Goal: Task Accomplishment & Management: Complete application form

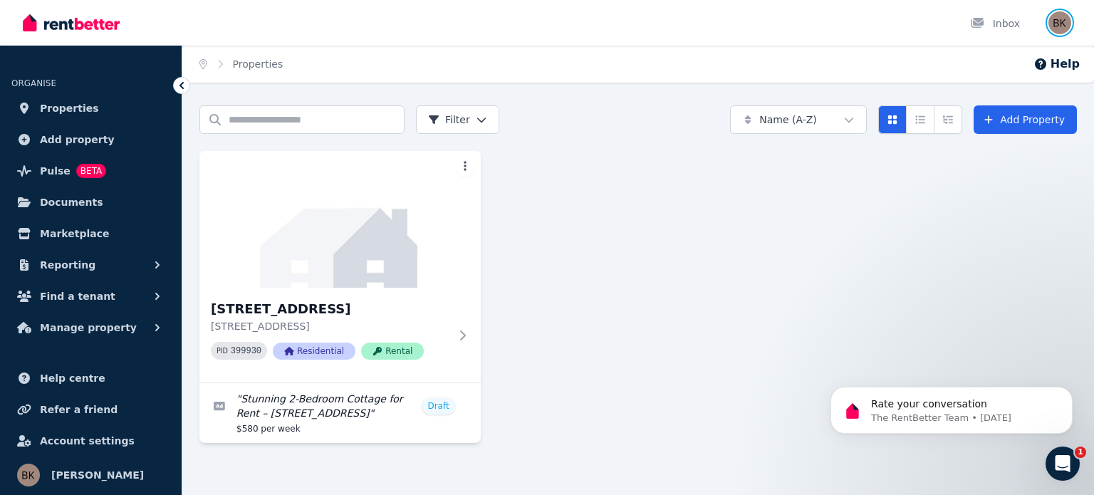
click at [1062, 22] on img "button" at bounding box center [1059, 22] width 23 height 23
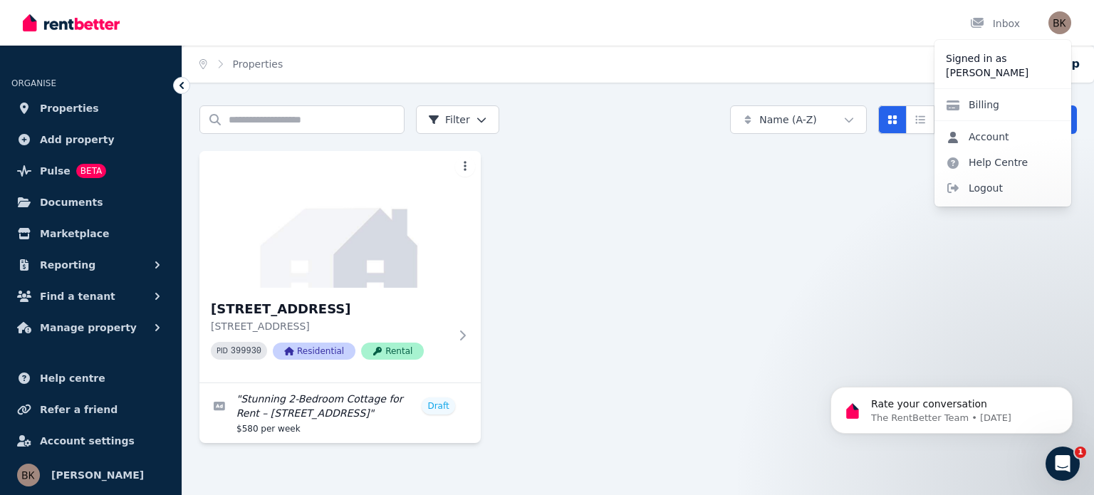
click at [985, 141] on link "Account" at bounding box center [977, 137] width 86 height 26
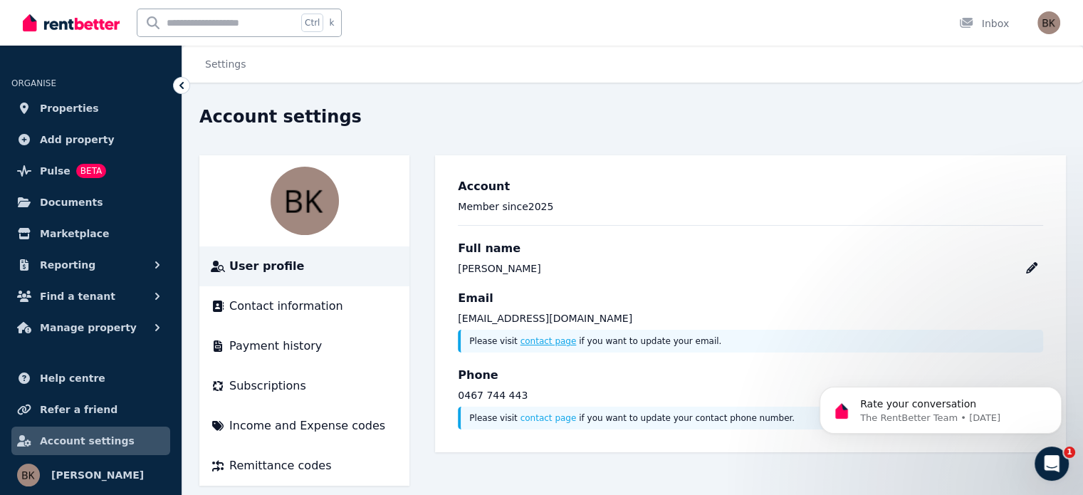
click at [540, 341] on link "contact page" at bounding box center [548, 341] width 56 height 10
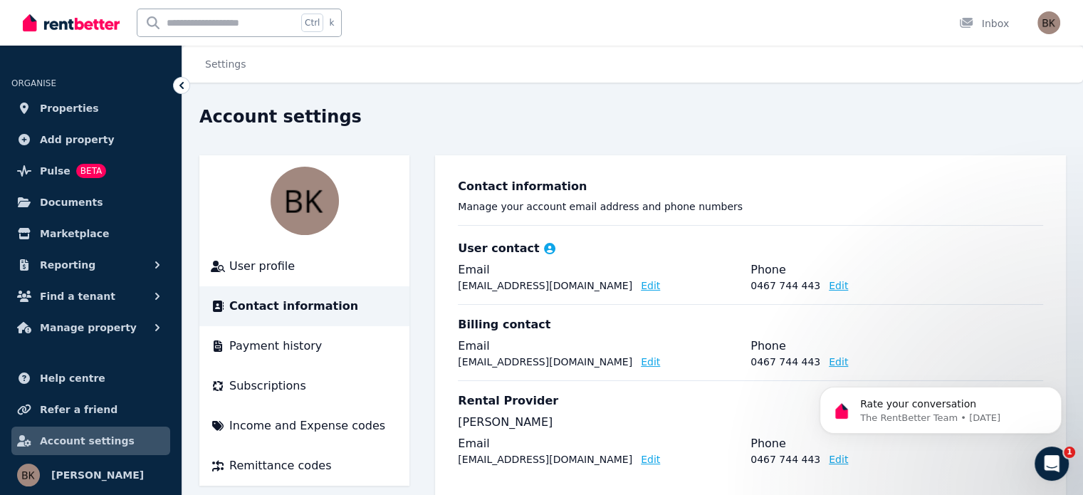
click at [641, 287] on button "Edit" at bounding box center [650, 285] width 19 height 14
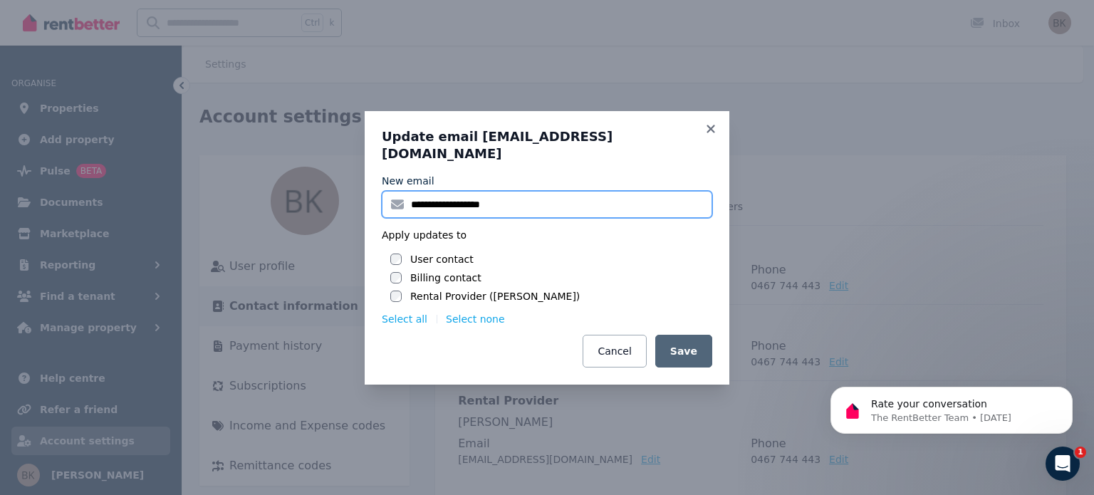
click at [434, 196] on input "**********" at bounding box center [547, 204] width 330 height 27
type input "**********"
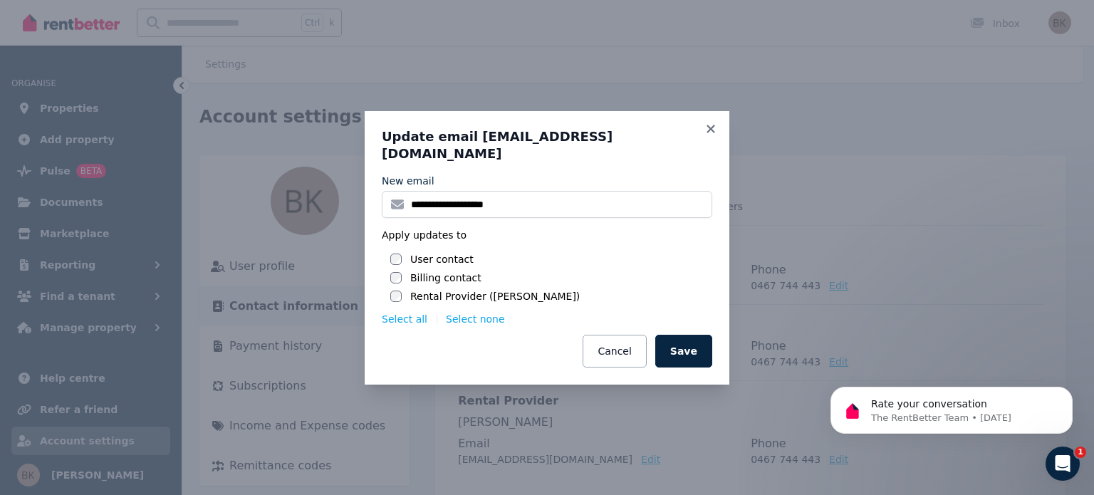
click at [429, 271] on label "Billing contact" at bounding box center [445, 278] width 71 height 14
click at [423, 289] on label "Rental Provider (Benjamin Kelly)" at bounding box center [494, 296] width 169 height 14
click at [698, 346] on button "Save" at bounding box center [683, 351] width 57 height 33
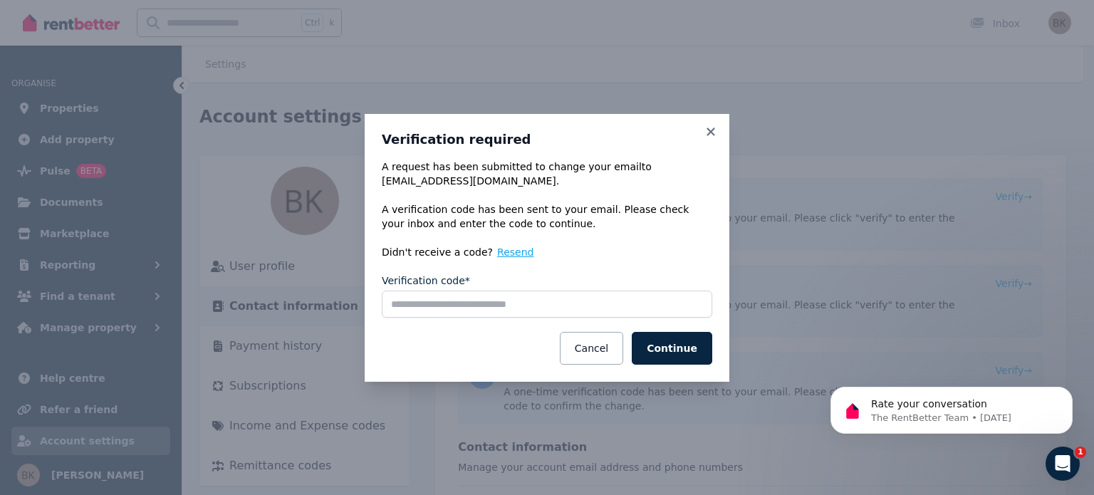
click at [497, 253] on button "Resend" at bounding box center [515, 252] width 36 height 14
click at [680, 352] on button "Continue" at bounding box center [672, 348] width 80 height 33
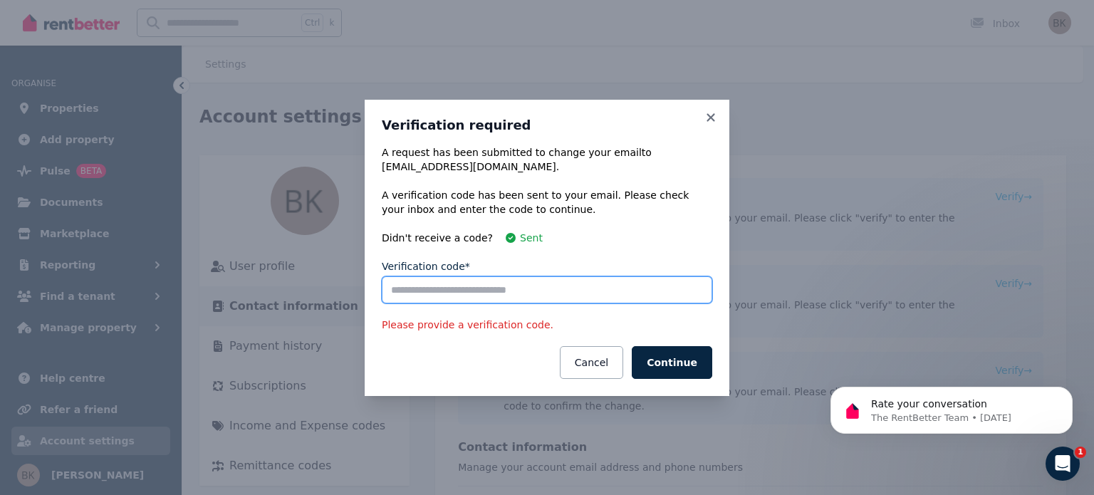
click at [469, 286] on input "Verification code*" at bounding box center [547, 289] width 330 height 27
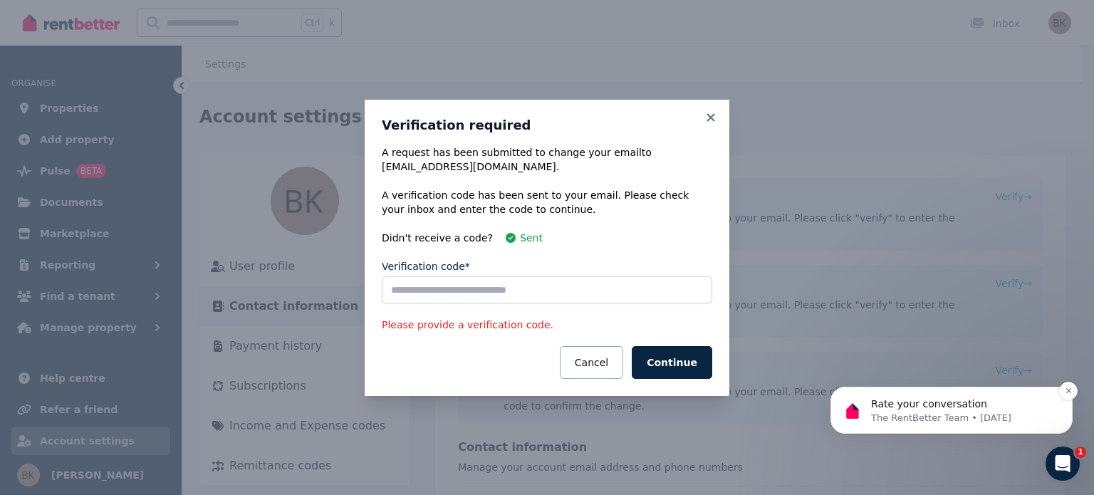
click at [960, 407] on p "Rate your conversation" at bounding box center [963, 404] width 184 height 14
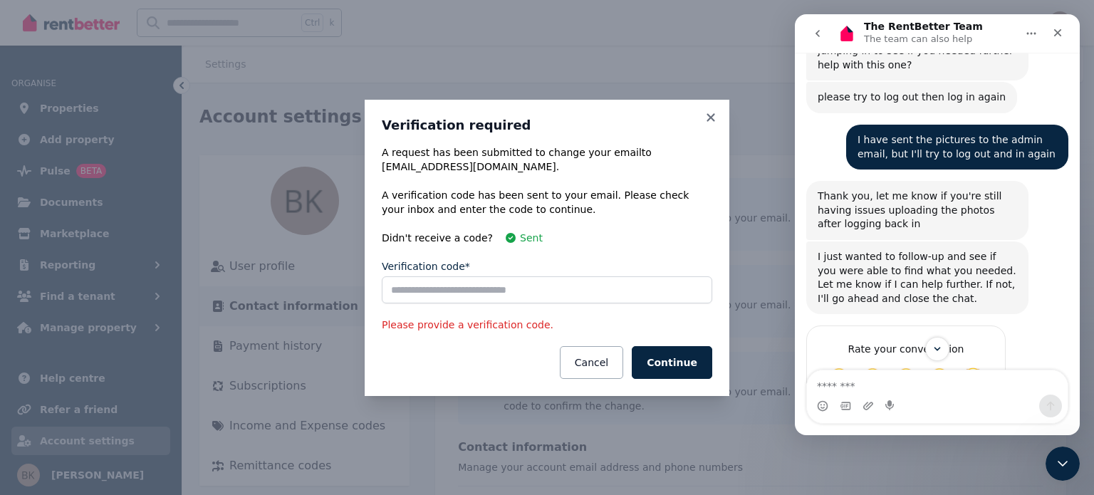
scroll to position [675, 0]
click at [871, 387] on textarea "Message…" at bounding box center [937, 382] width 261 height 24
click at [802, 31] on nav "The RentBetter Team The team can also help" at bounding box center [937, 33] width 285 height 38
click at [814, 33] on icon "go back" at bounding box center [817, 33] width 11 height 11
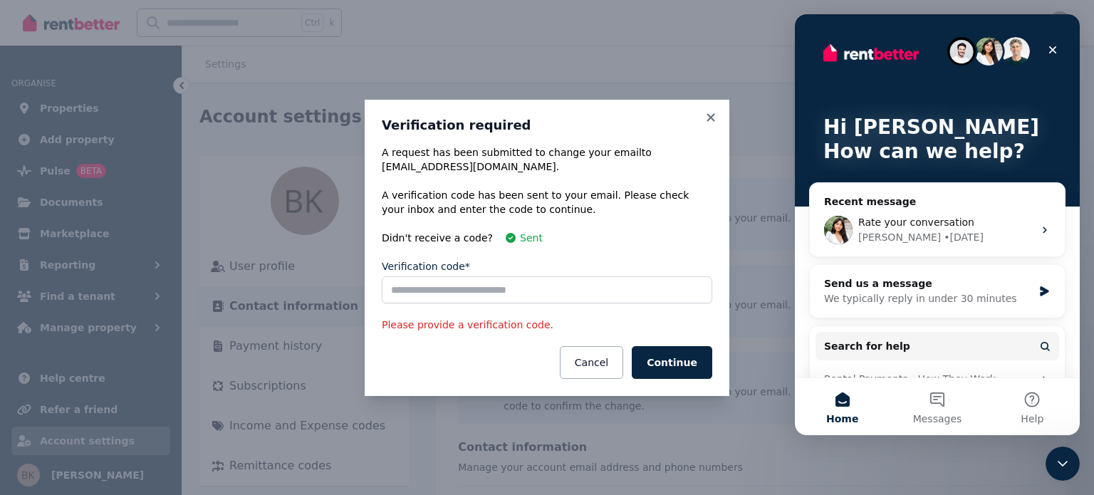
scroll to position [0, 0]
click at [945, 402] on button "Messages" at bounding box center [936, 406] width 95 height 57
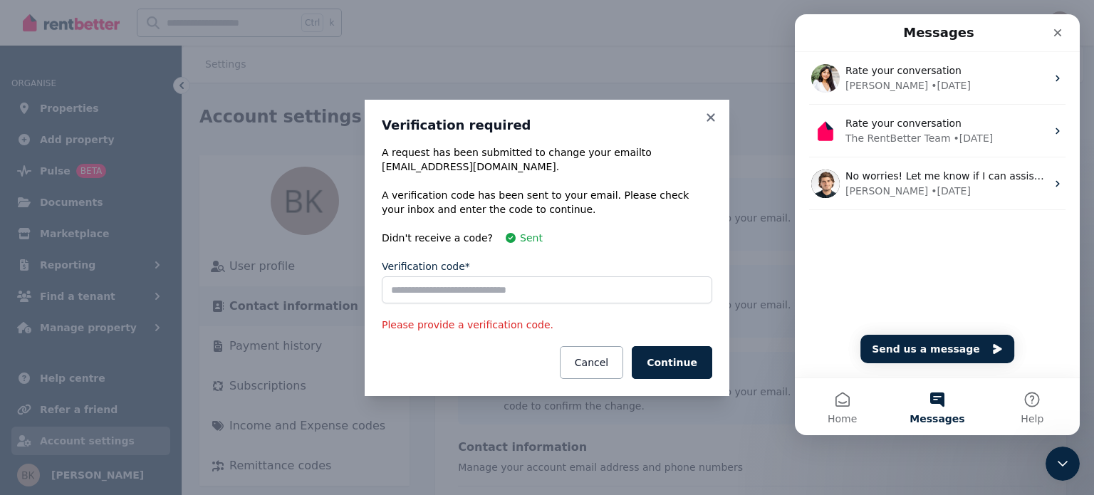
click at [945, 409] on button "Messages" at bounding box center [936, 406] width 95 height 57
click at [1034, 397] on button "Help" at bounding box center [1032, 406] width 95 height 57
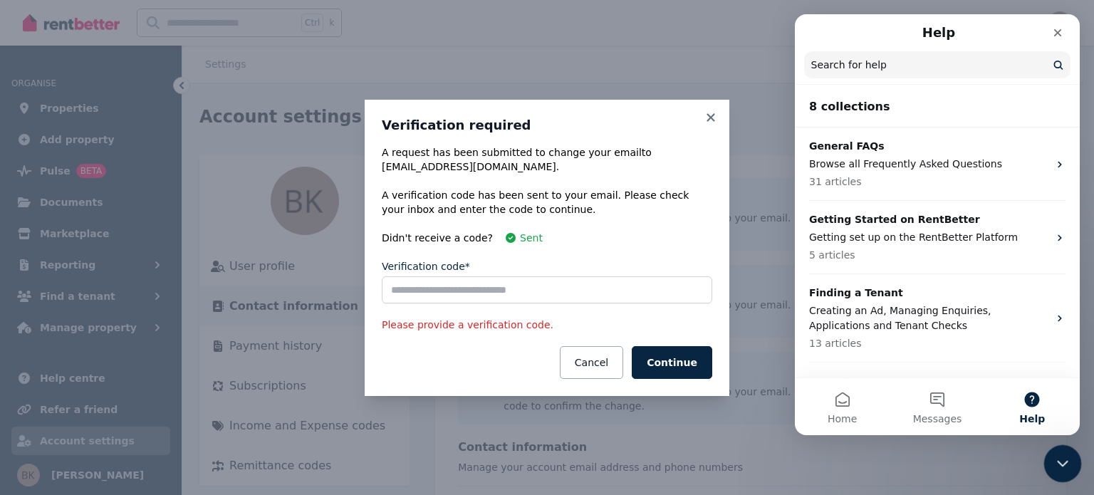
drag, startPoint x: 1054, startPoint y: 463, endPoint x: 1605, endPoint y: 646, distance: 579.7
click at [1054, 464] on icon "Close Intercom Messenger" at bounding box center [1060, 461] width 17 height 17
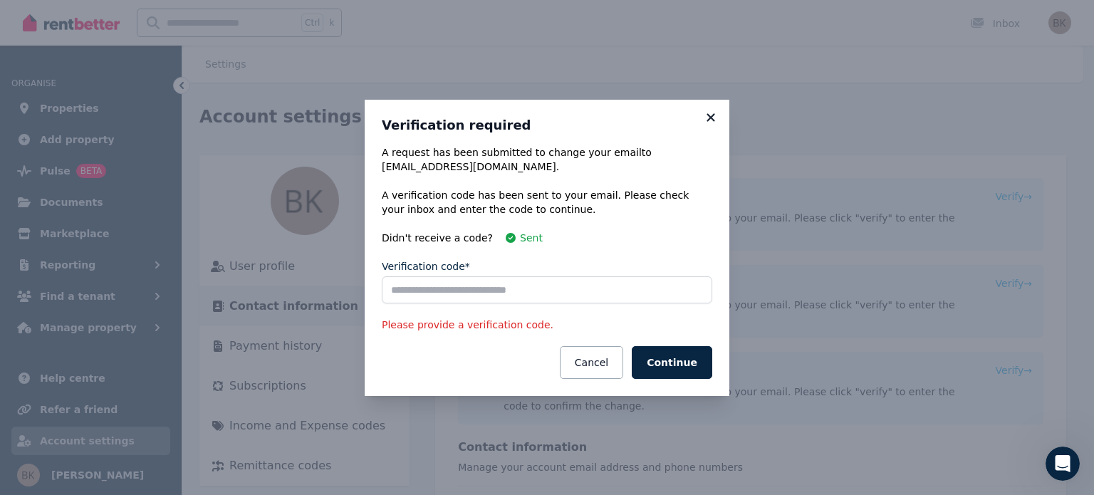
click at [711, 122] on icon at bounding box center [710, 117] width 14 height 13
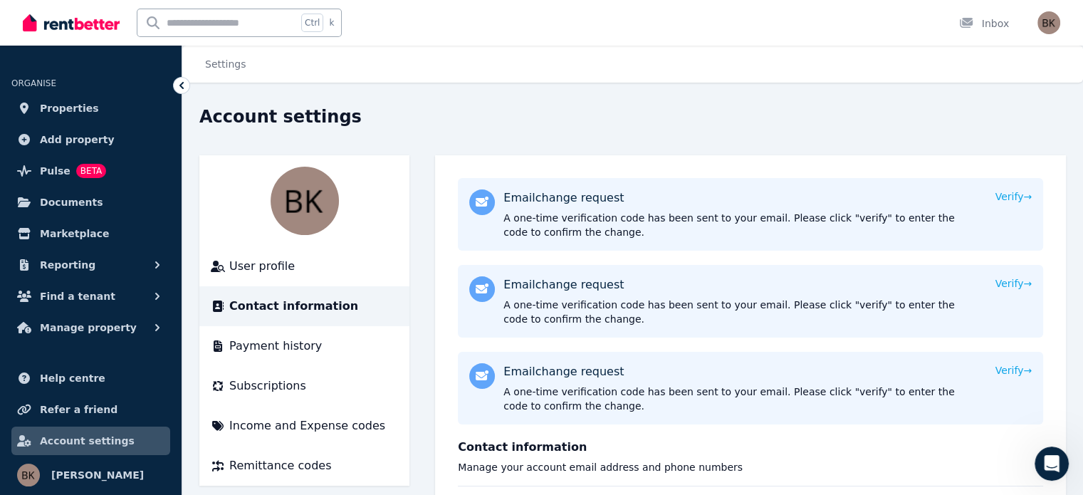
click at [177, 87] on icon at bounding box center [181, 85] width 14 height 14
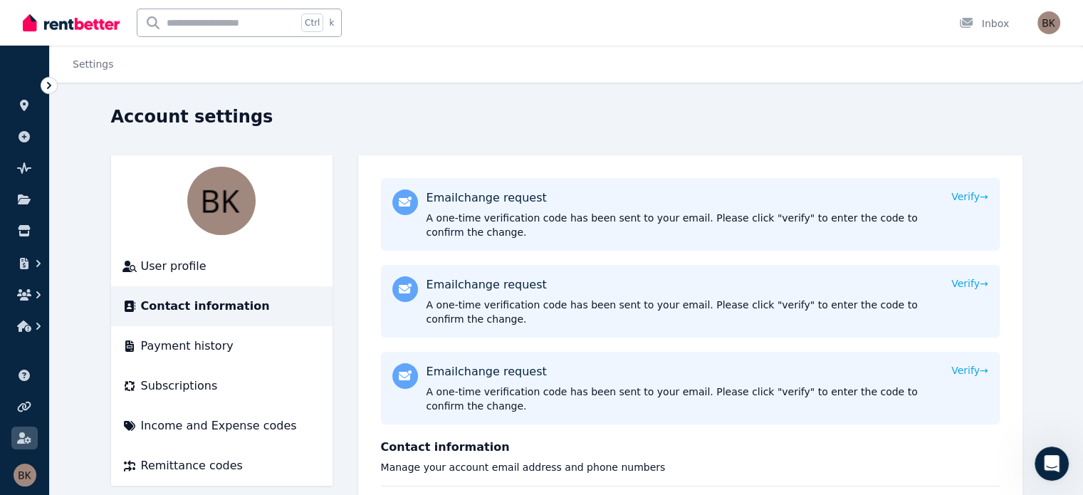
click at [51, 85] on icon at bounding box center [49, 85] width 4 height 7
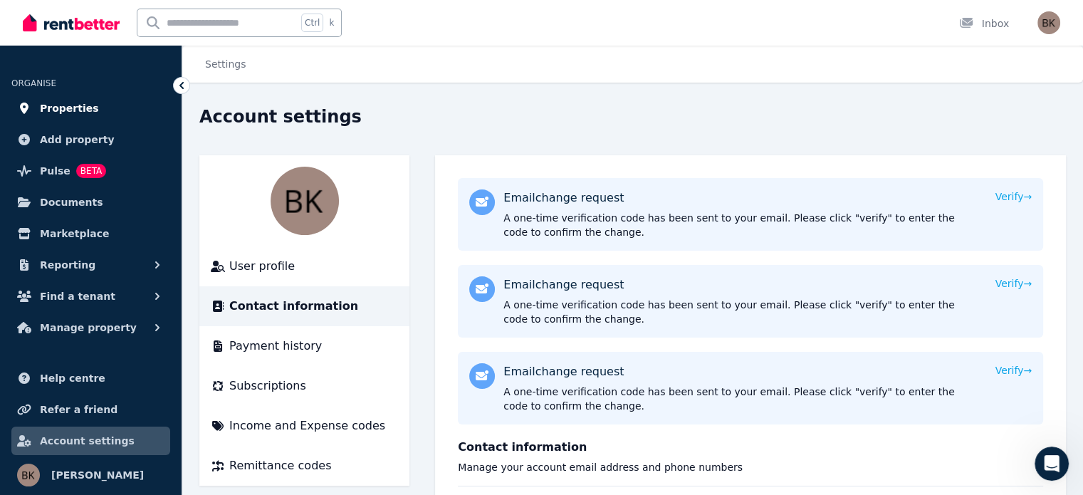
click at [77, 112] on span "Properties" at bounding box center [69, 108] width 59 height 17
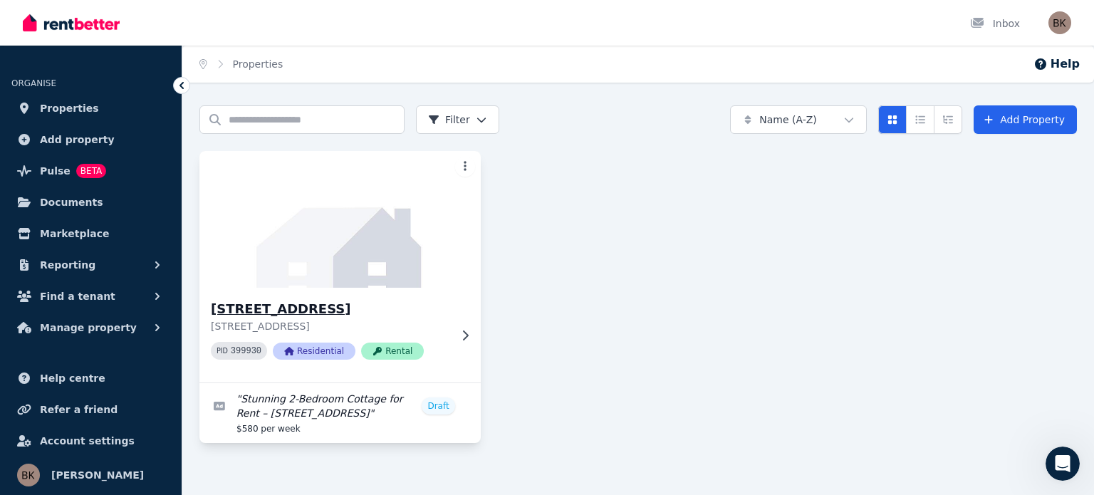
click at [456, 332] on div at bounding box center [462, 335] width 14 height 11
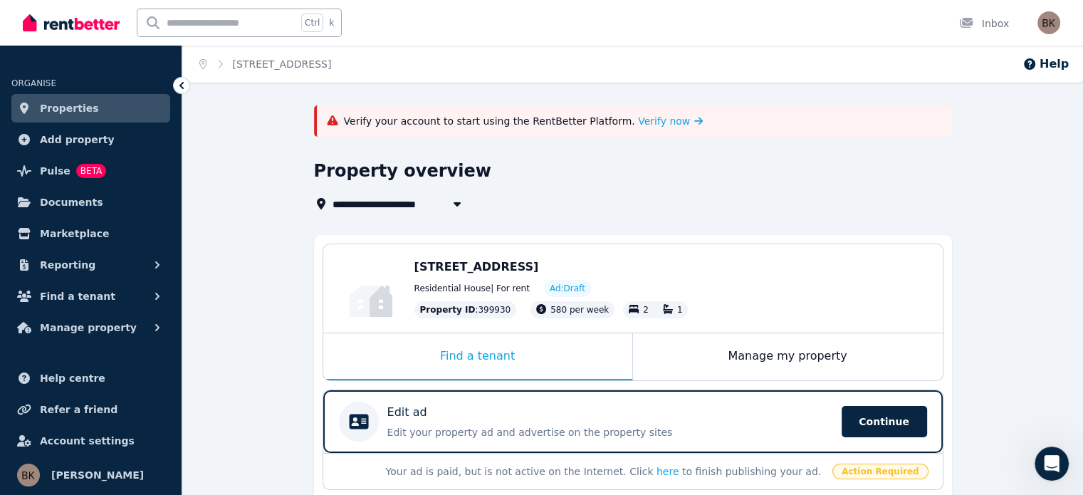
click at [1044, 33] on div "Open user menu" at bounding box center [1048, 22] width 23 height 23
click at [1051, 12] on img "button" at bounding box center [1048, 22] width 23 height 23
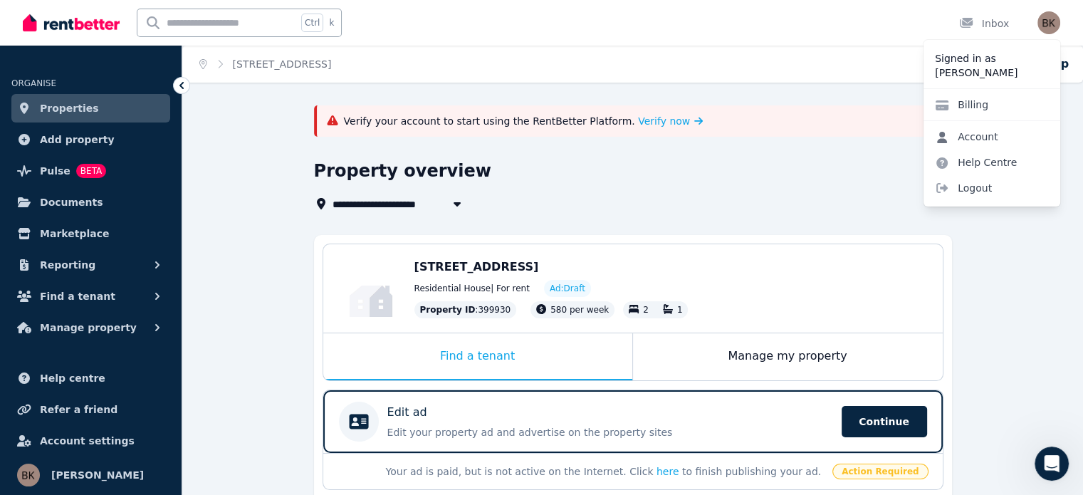
click at [975, 142] on link "Account" at bounding box center [966, 137] width 86 height 26
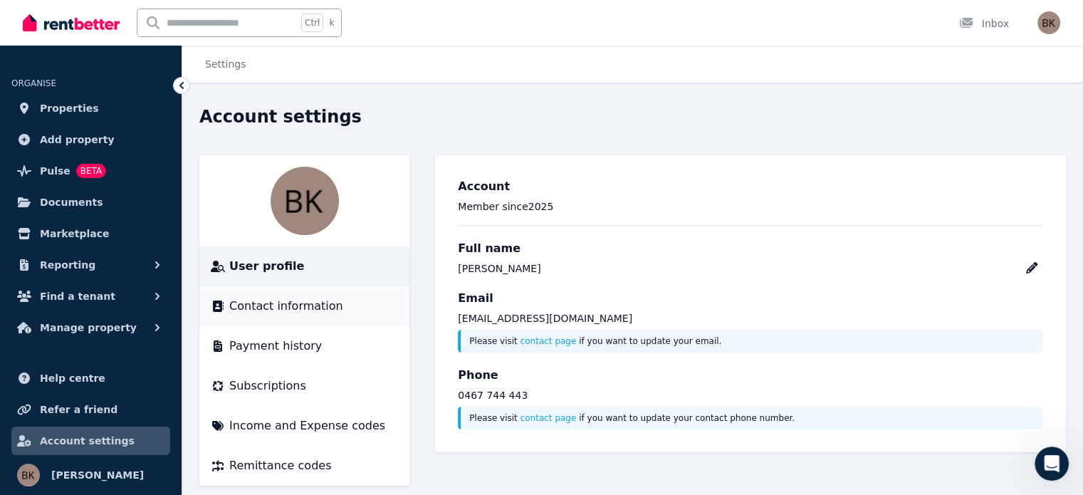
click at [262, 307] on span "Contact information" at bounding box center [286, 306] width 114 height 17
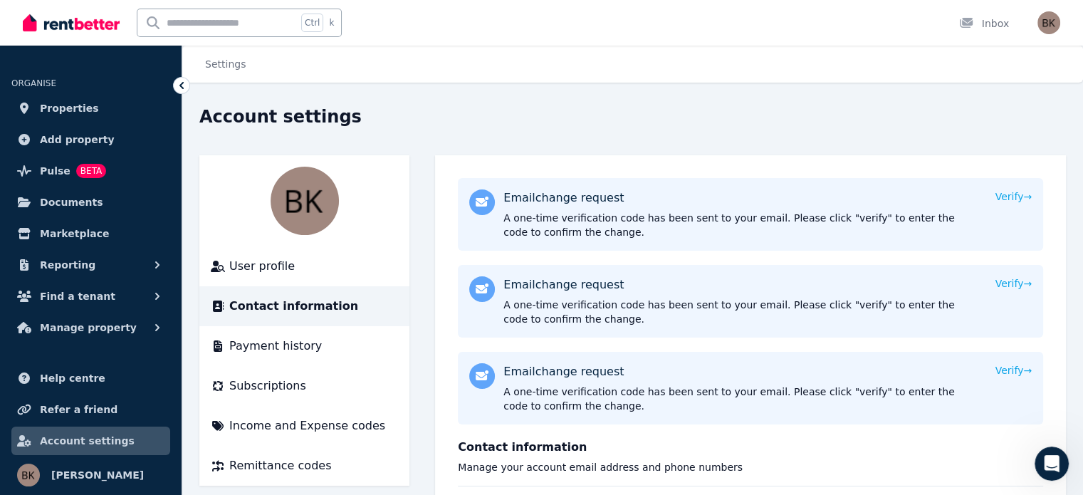
click at [985, 203] on div "Email change request A one-time verification code has been sent to your email. …" at bounding box center [767, 214] width 528 height 50
click at [1014, 194] on button "Verify →" at bounding box center [1013, 196] width 36 height 14
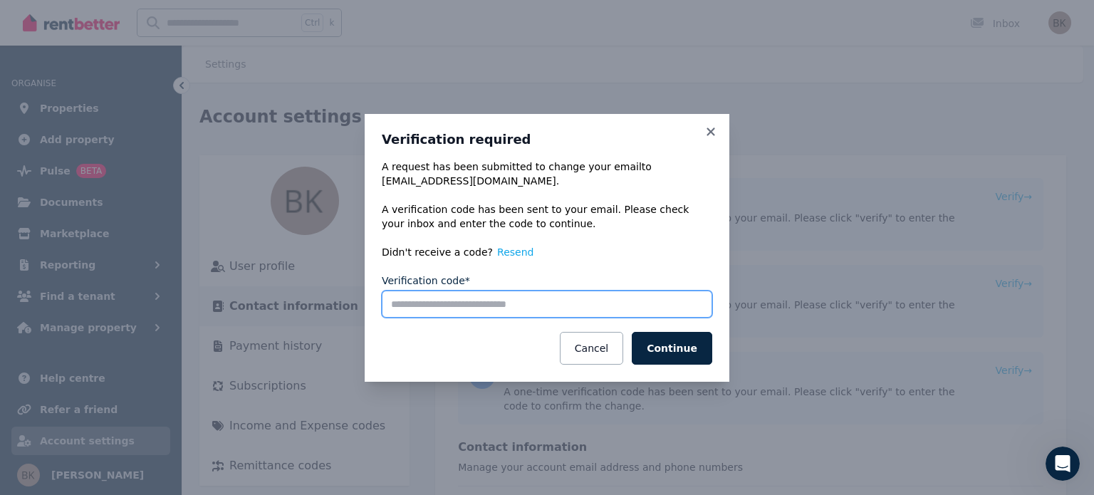
click at [512, 310] on input "Verification code*" at bounding box center [547, 303] width 330 height 27
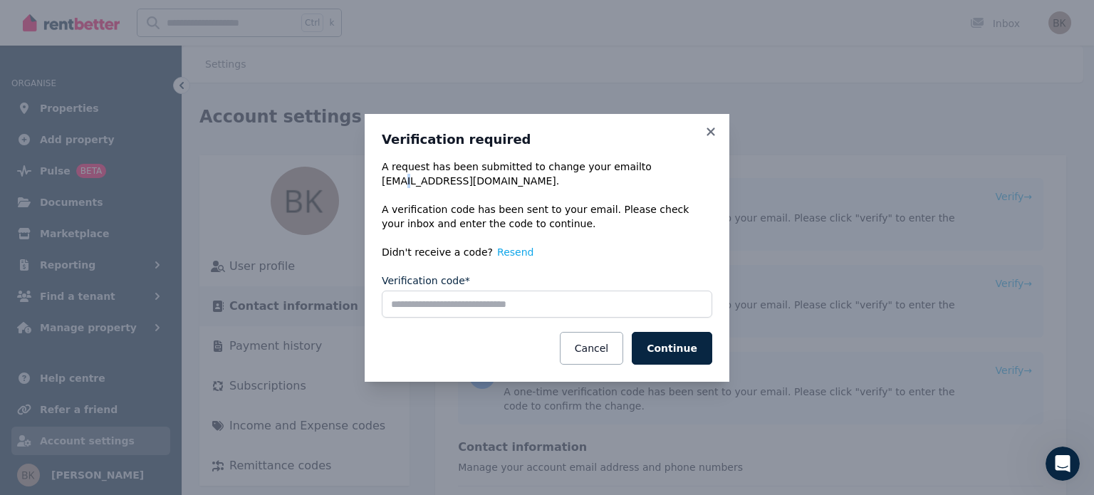
drag, startPoint x: 398, startPoint y: 183, endPoint x: 406, endPoint y: 183, distance: 7.8
click at [406, 183] on div "A request has been submitted to change your email to miltonedge@gmail.com ." at bounding box center [547, 173] width 330 height 28
drag, startPoint x: 384, startPoint y: 182, endPoint x: 545, endPoint y: 182, distance: 160.2
click at [545, 182] on div "A request has been submitted to change your email to miltonedge@gmail.com ." at bounding box center [547, 173] width 330 height 28
click at [539, 182] on div "A request has been submitted to change your email to miltonedge@gmail.com ." at bounding box center [547, 173] width 330 height 28
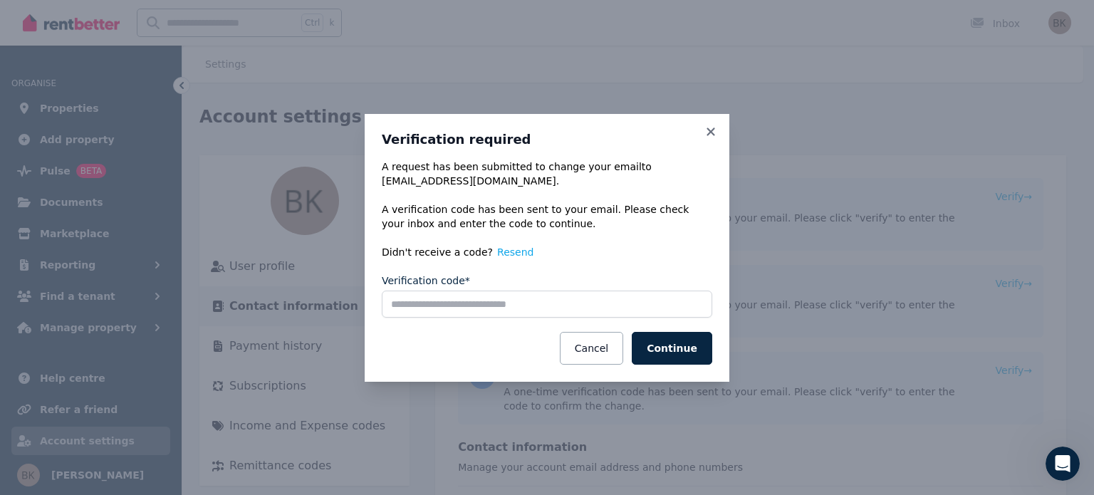
click at [718, 133] on div "Verification required A request has been submitted to change your email to milt…" at bounding box center [547, 248] width 365 height 268
click at [706, 135] on icon at bounding box center [710, 131] width 8 height 8
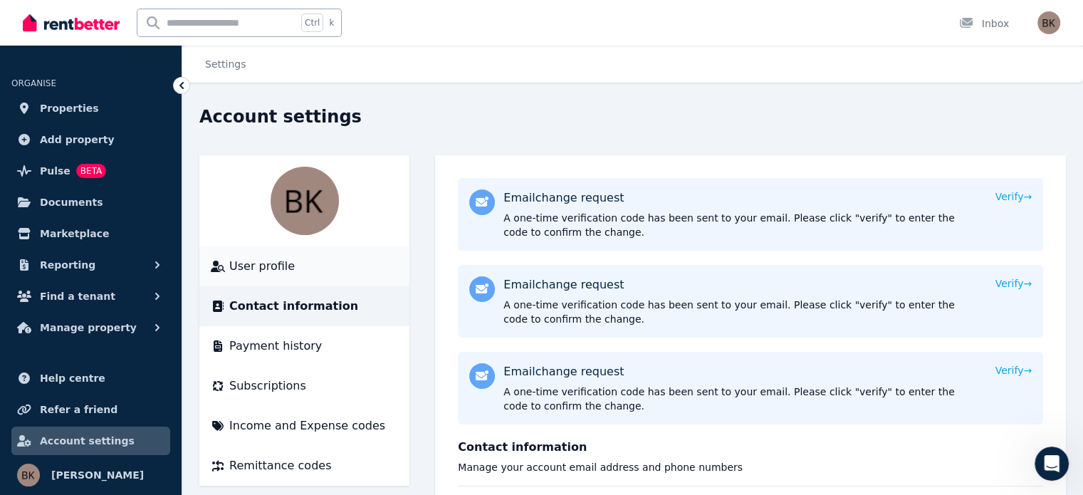
click at [269, 273] on span "User profile" at bounding box center [261, 266] width 65 height 17
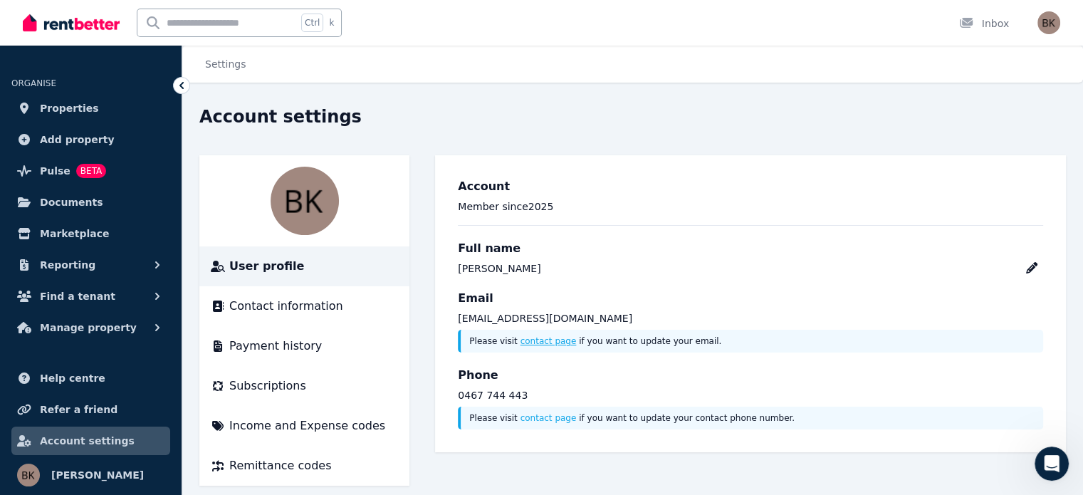
click at [547, 342] on link "contact page" at bounding box center [548, 341] width 56 height 10
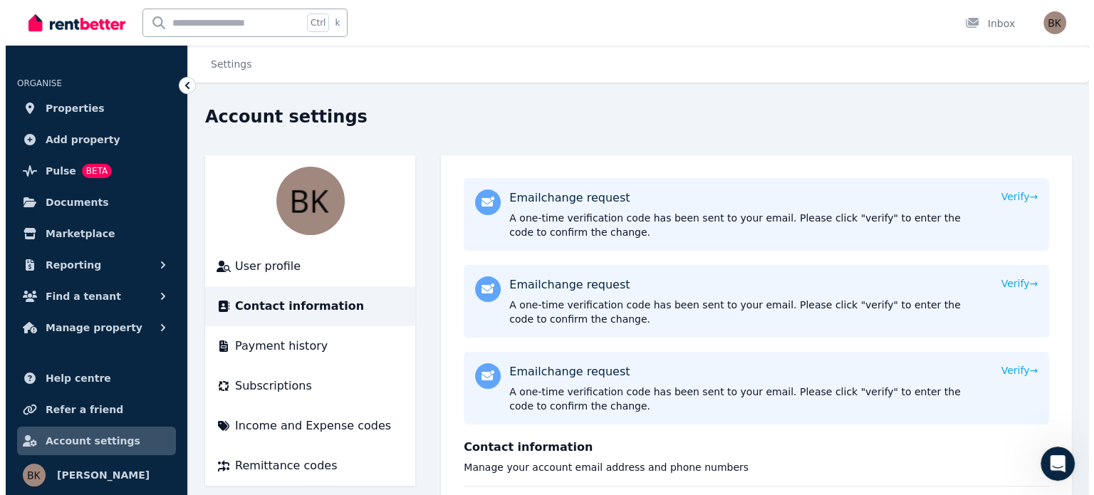
scroll to position [285, 0]
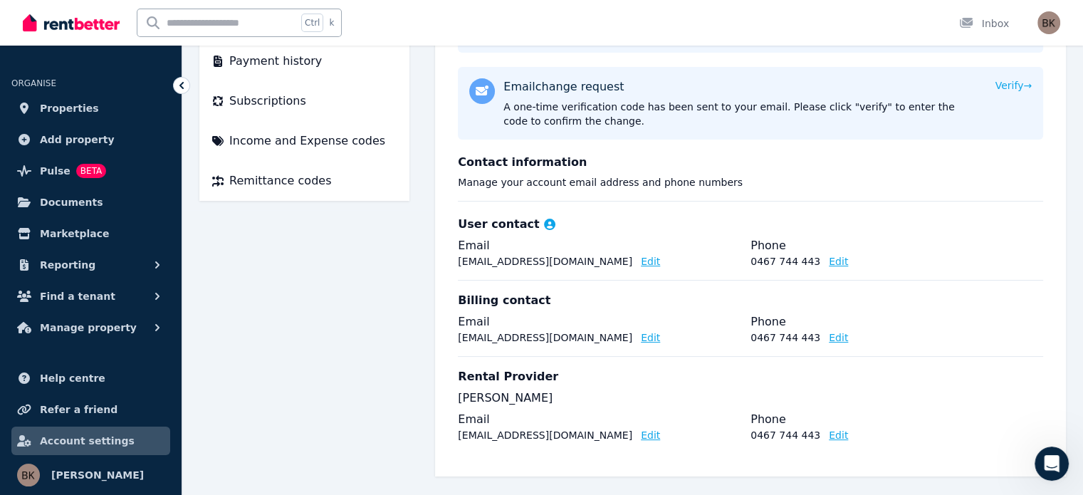
click at [641, 263] on button "Edit" at bounding box center [650, 261] width 19 height 14
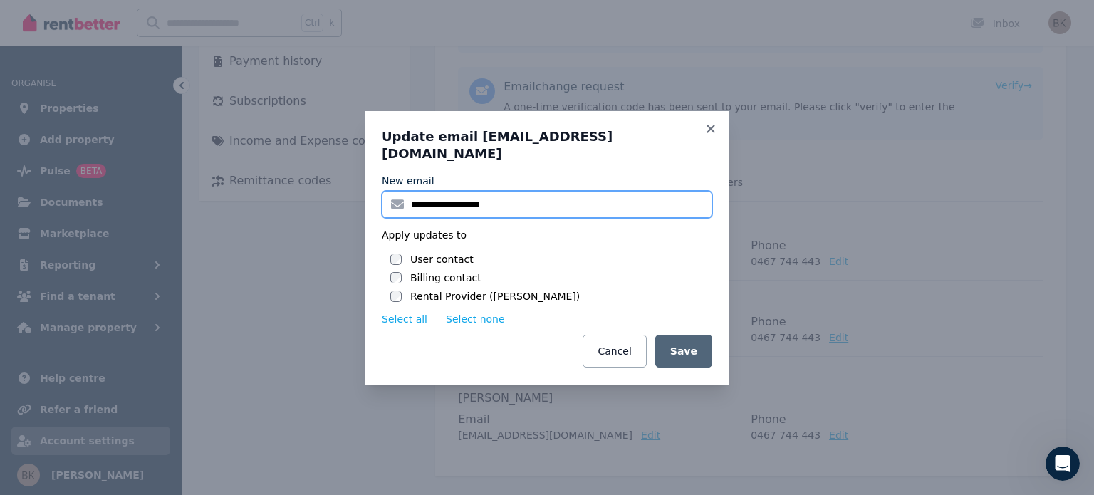
click at [436, 198] on input "**********" at bounding box center [547, 204] width 330 height 27
click at [441, 198] on input "**********" at bounding box center [547, 204] width 330 height 27
click at [433, 195] on input "**********" at bounding box center [547, 204] width 330 height 27
drag, startPoint x: 530, startPoint y: 192, endPoint x: 376, endPoint y: 189, distance: 153.8
click at [376, 189] on div "**********" at bounding box center [547, 247] width 365 height 273
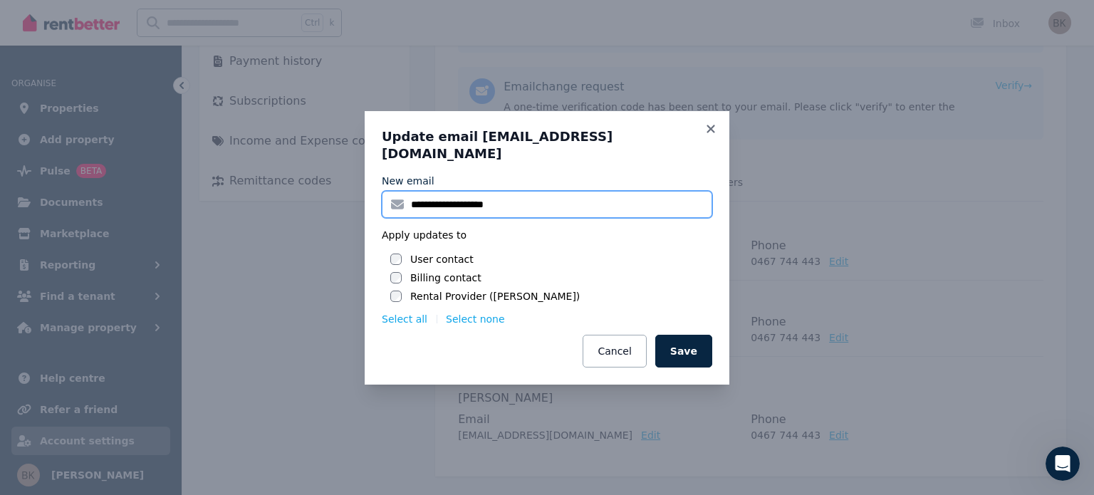
type input "**********"
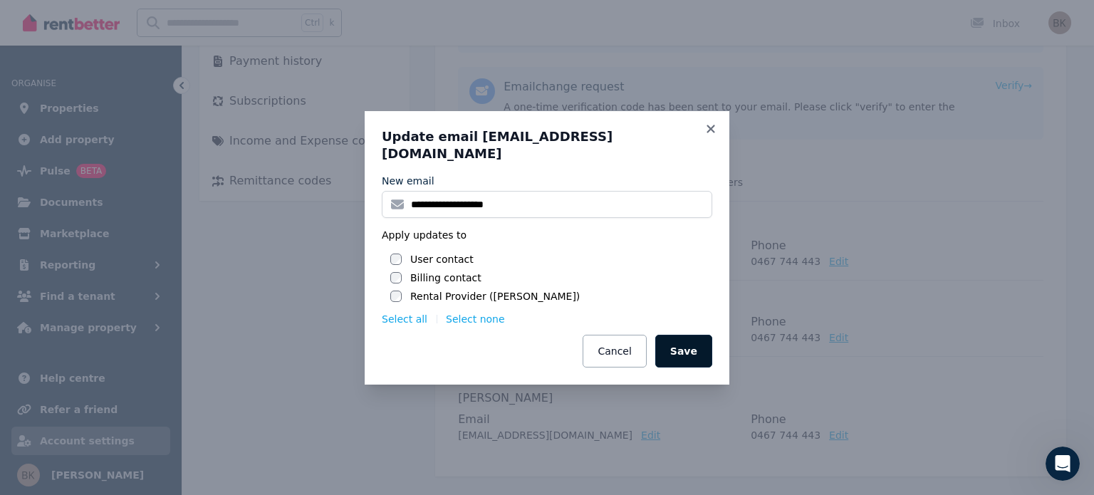
click at [698, 344] on button "Save" at bounding box center [683, 351] width 57 height 33
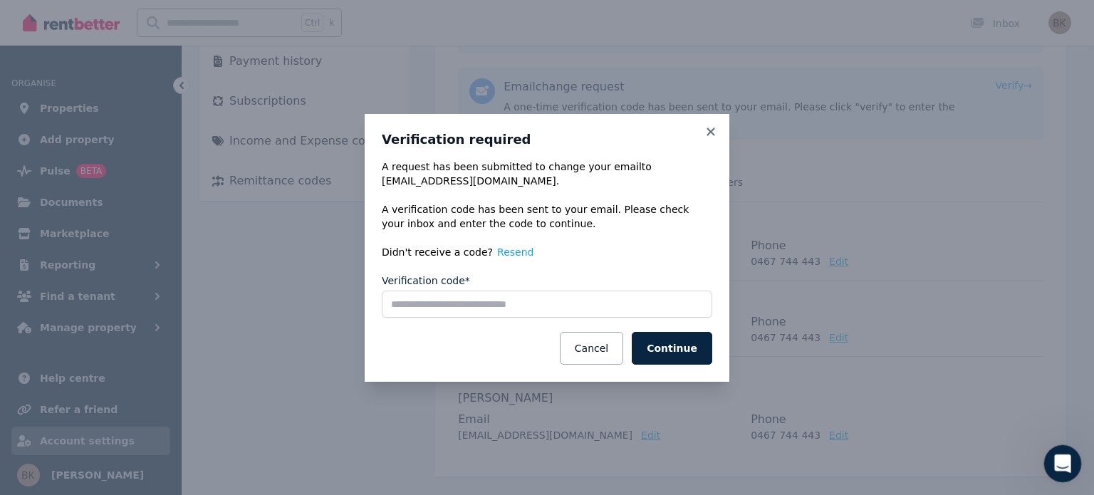
click at [1066, 455] on icon "Open Intercom Messenger" at bounding box center [1060, 461] width 23 height 23
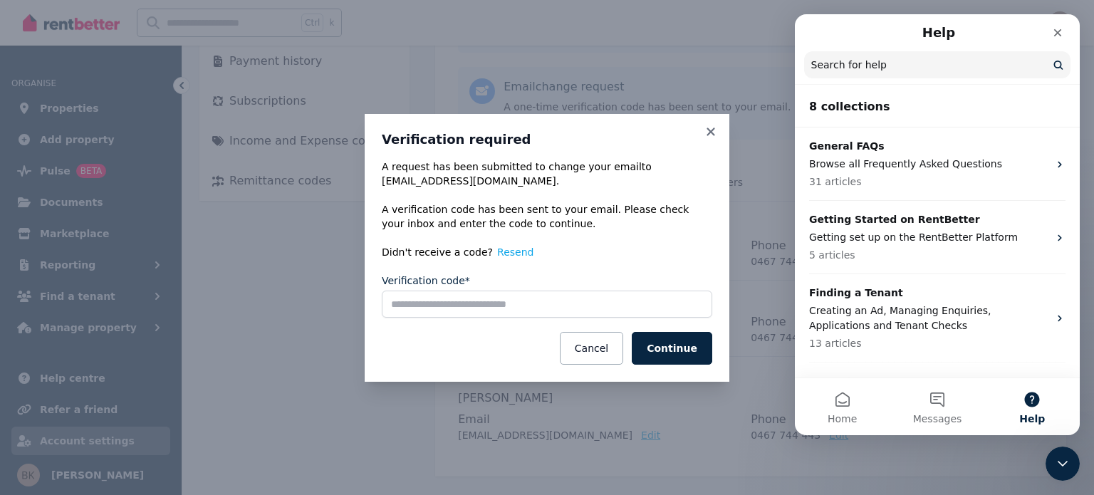
click at [1034, 404] on button "Help" at bounding box center [1032, 406] width 95 height 57
click at [939, 402] on button "Messages" at bounding box center [936, 406] width 95 height 57
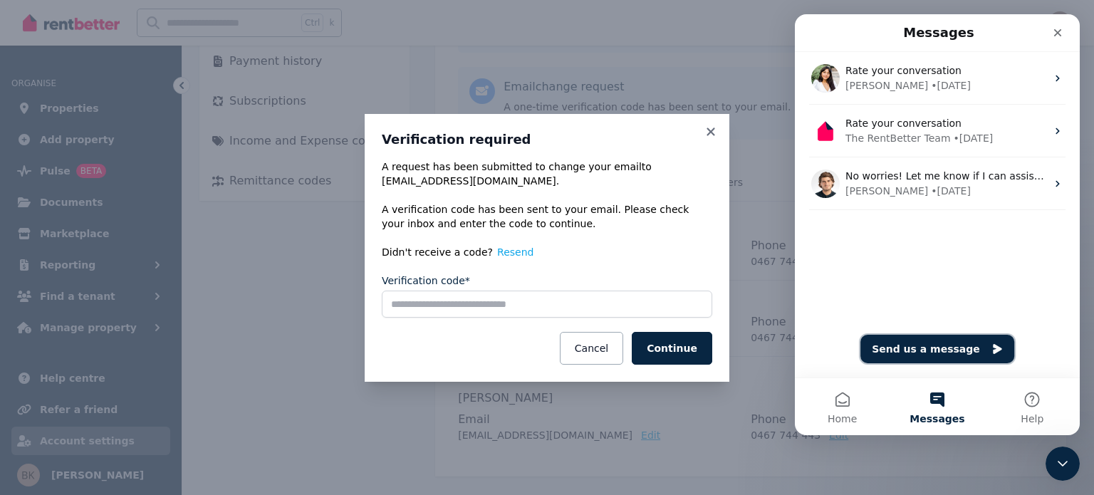
click at [920, 355] on button "Send us a message" at bounding box center [937, 349] width 154 height 28
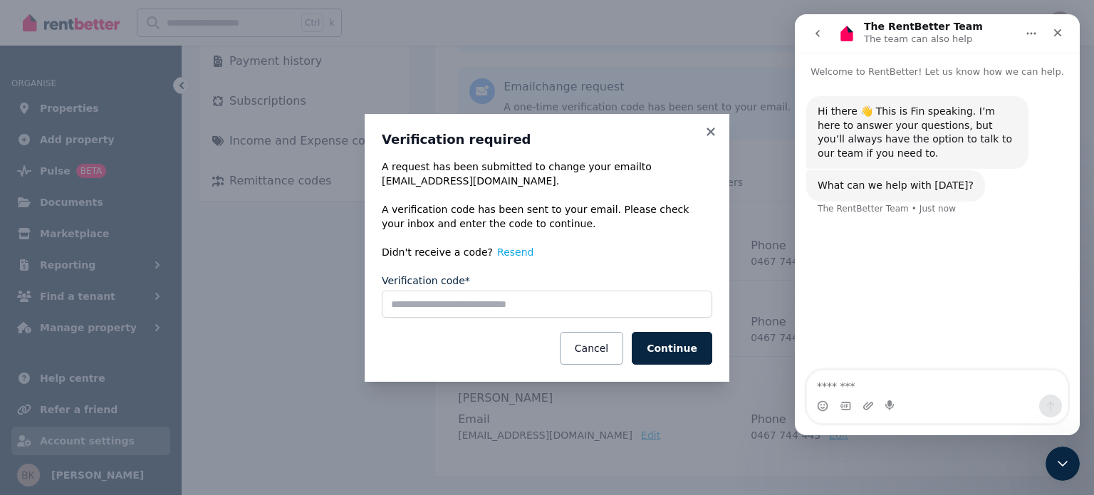
click at [839, 392] on textarea "Message…" at bounding box center [937, 382] width 261 height 24
type textarea "**********"
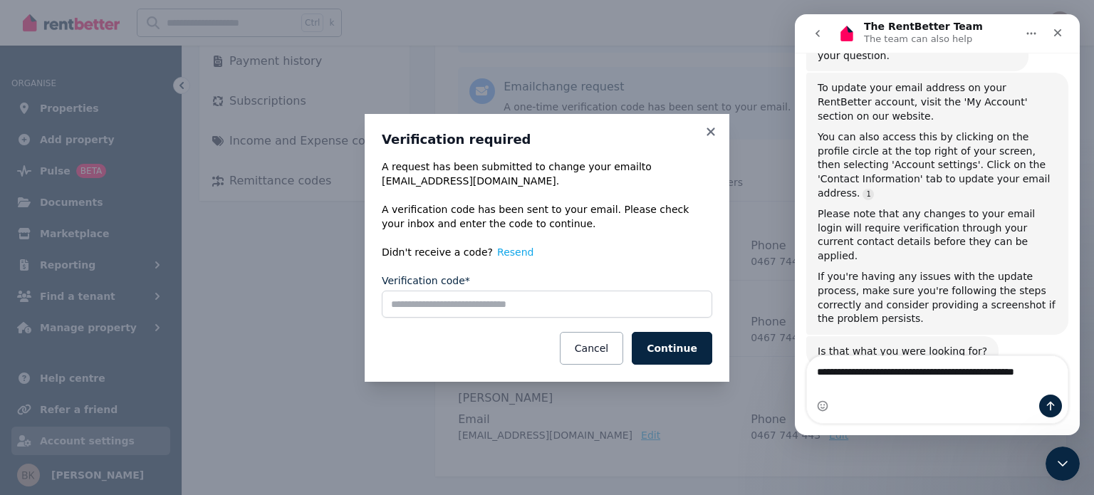
scroll to position [256, 0]
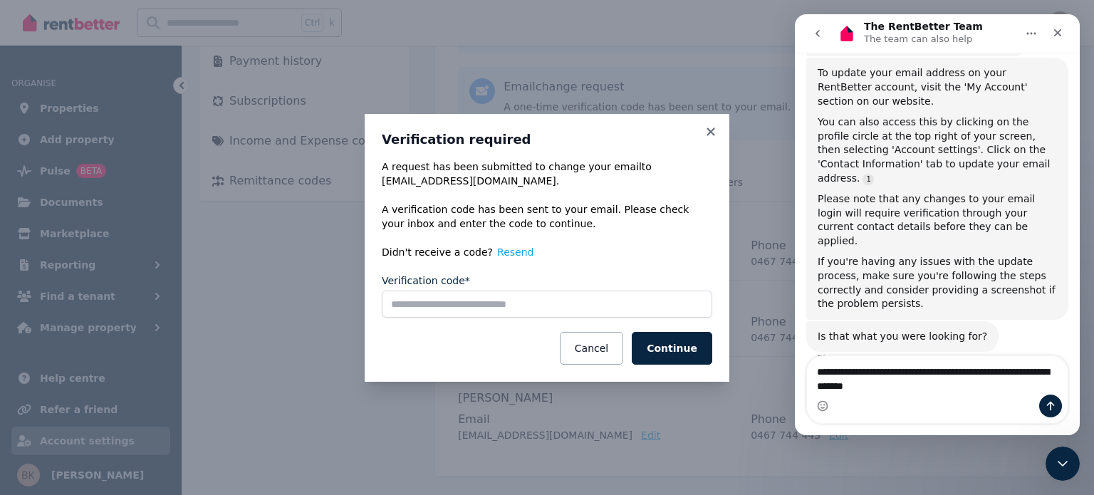
type textarea "**********"
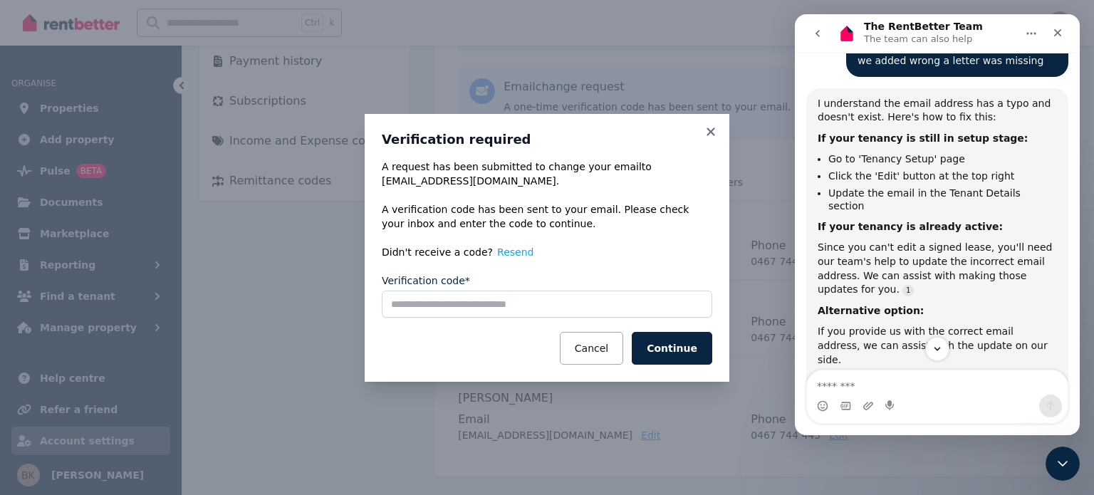
scroll to position [636, 0]
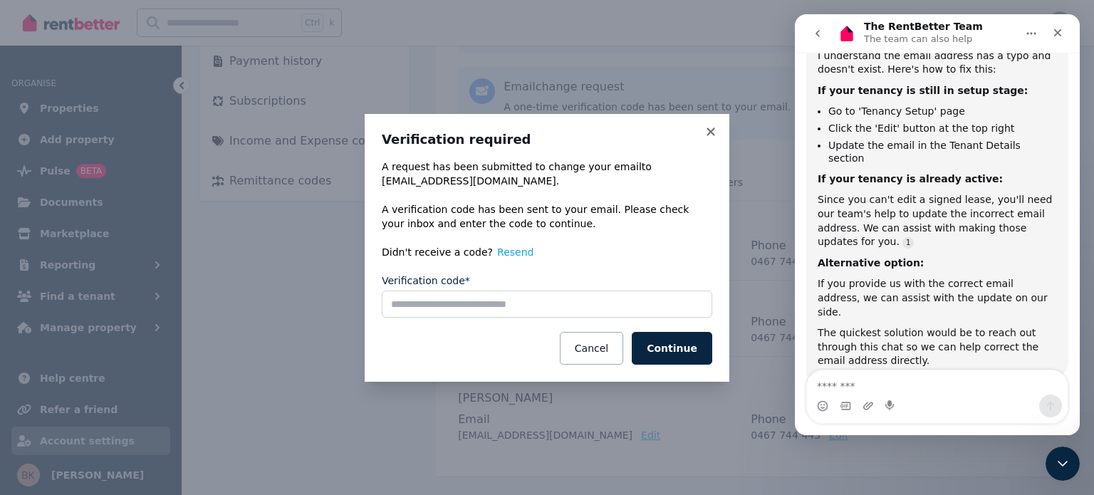
click at [863, 386] on textarea "Message…" at bounding box center [937, 382] width 261 height 24
type textarea "*"
type textarea "**********"
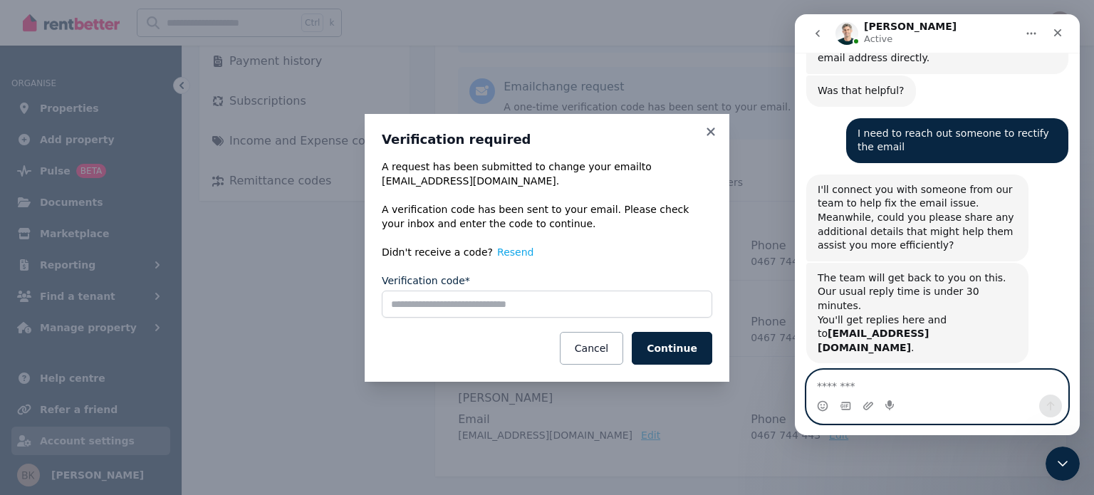
scroll to position [940, 0]
click at [853, 385] on textarea "Message…" at bounding box center [937, 382] width 261 height 24
type textarea "**********"
click at [1053, 406] on icon "Send a message…" at bounding box center [1049, 405] width 11 height 11
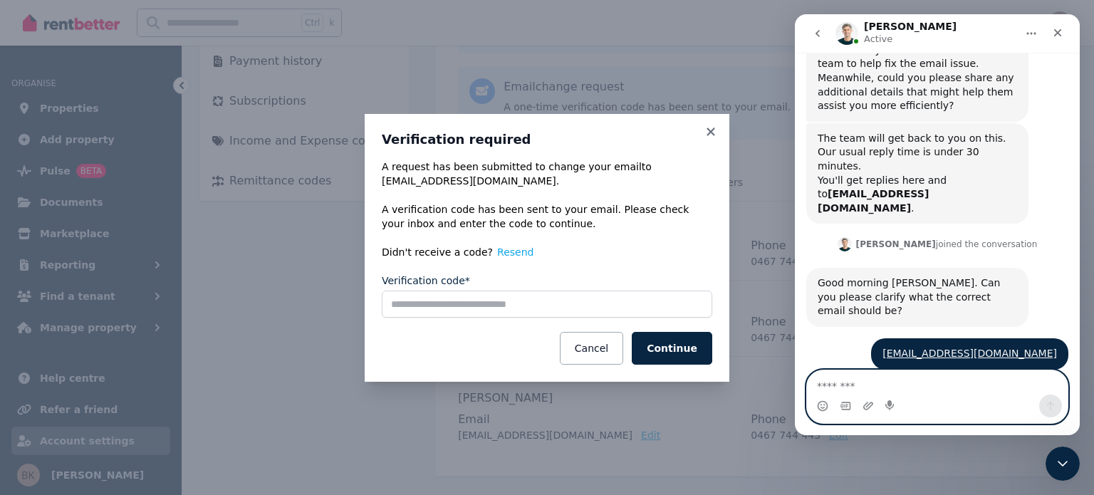
scroll to position [1080, 0]
click at [832, 392] on textarea "Message…" at bounding box center [937, 382] width 261 height 24
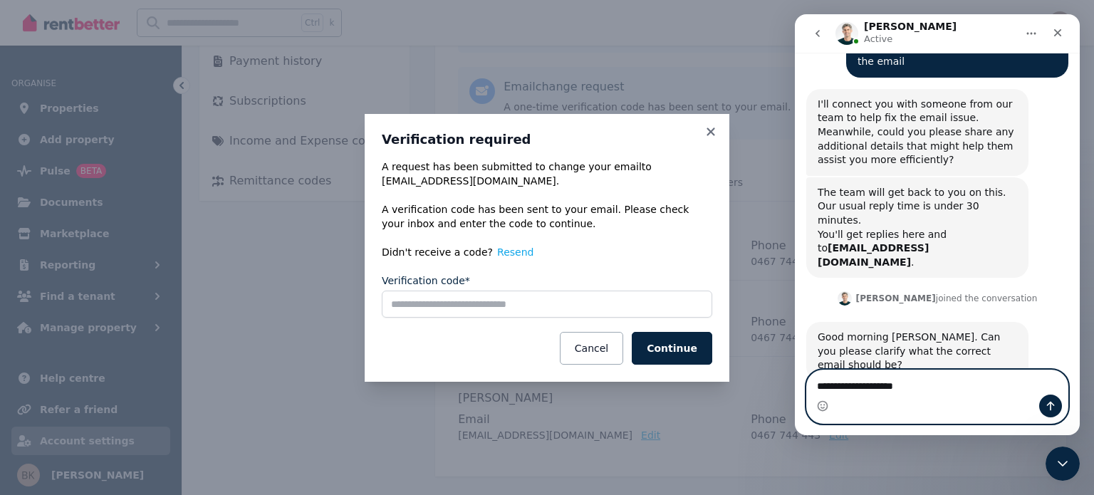
type textarea "**********"
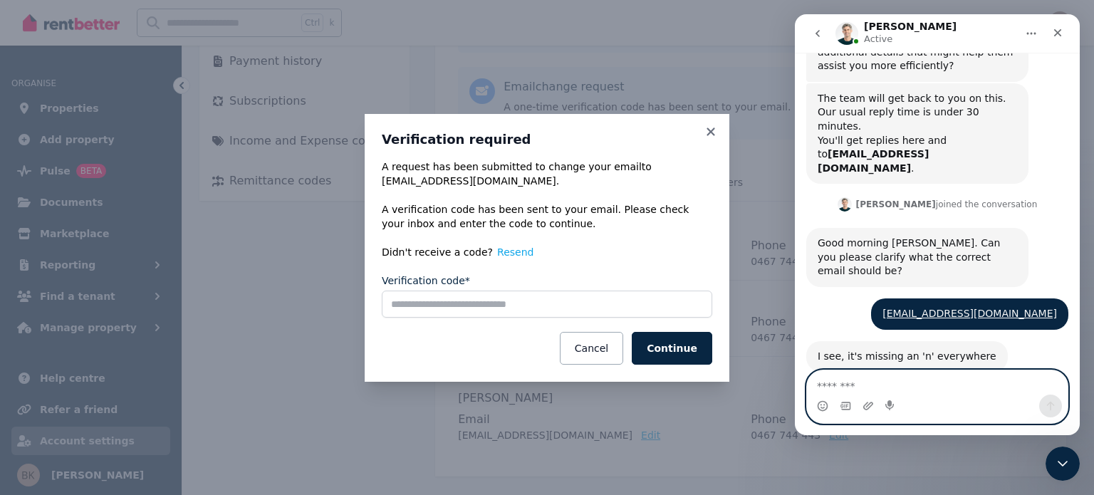
scroll to position [1193, 0]
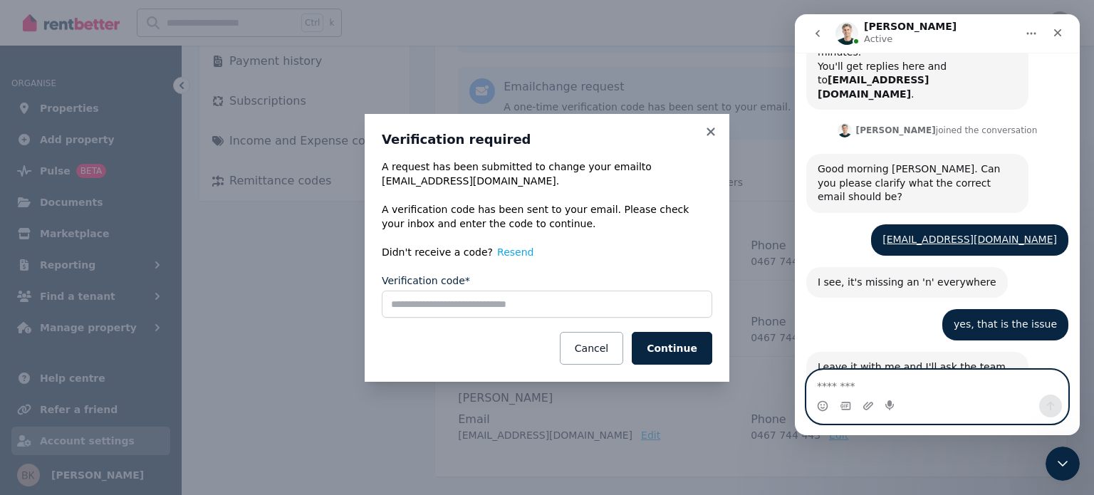
click at [853, 391] on textarea "Message…" at bounding box center [937, 382] width 261 height 24
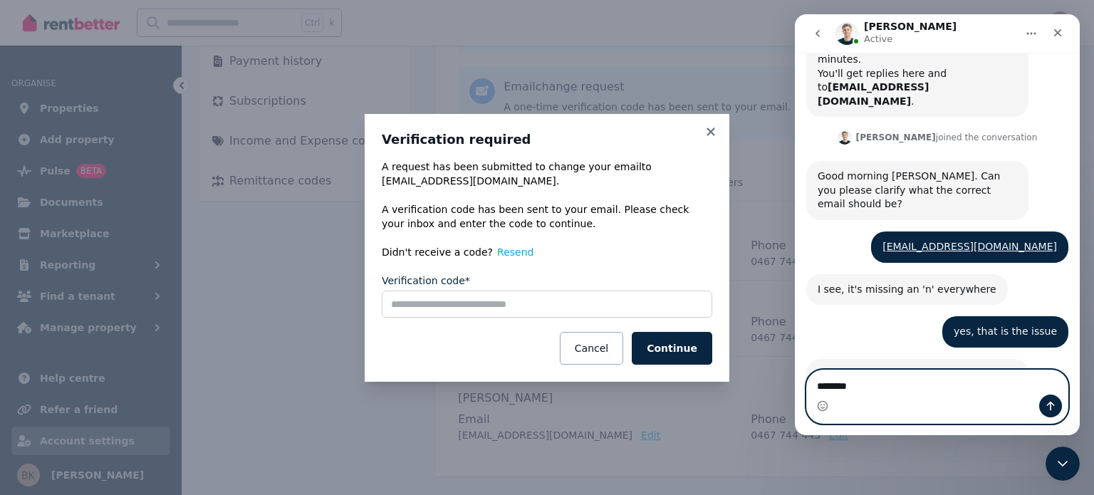
scroll to position [1185, 0]
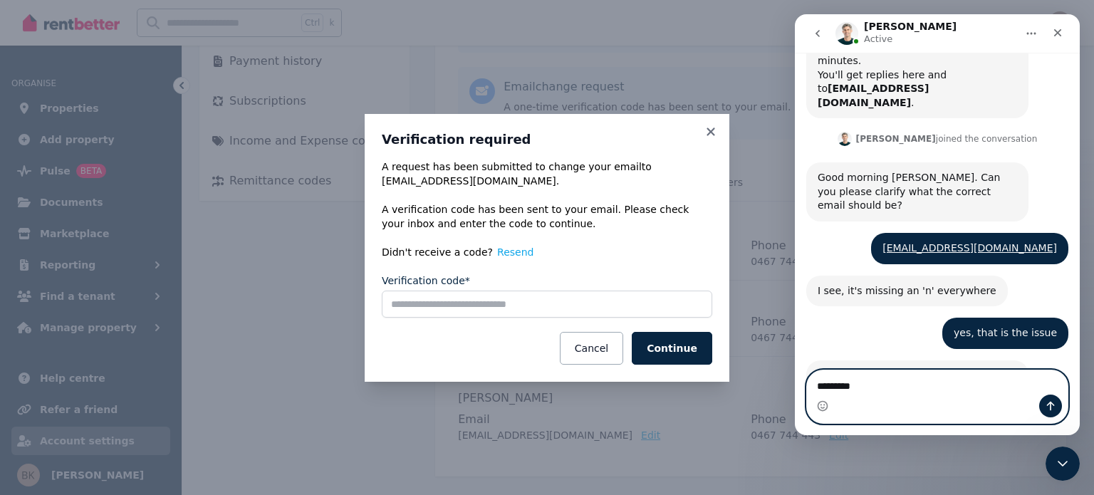
type textarea "*********"
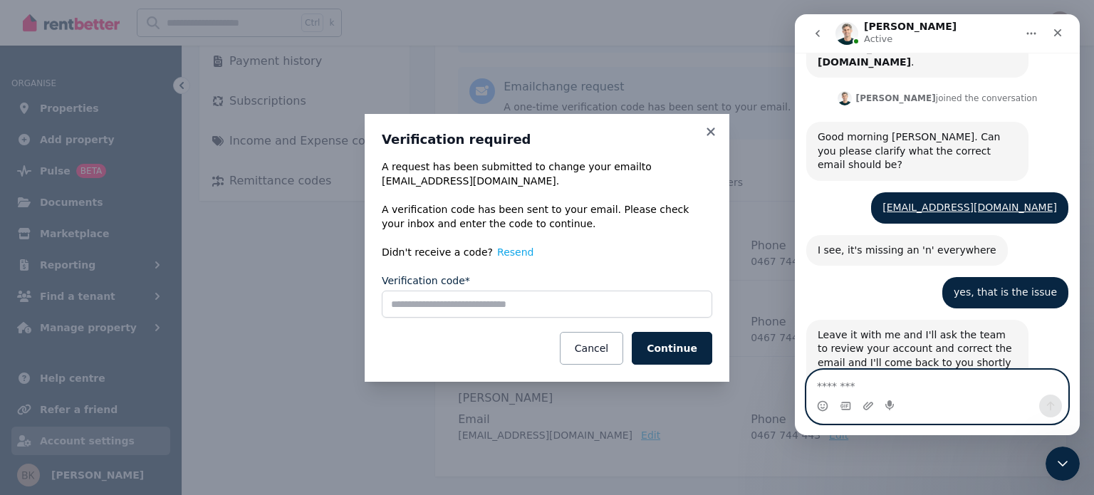
scroll to position [1227, 0]
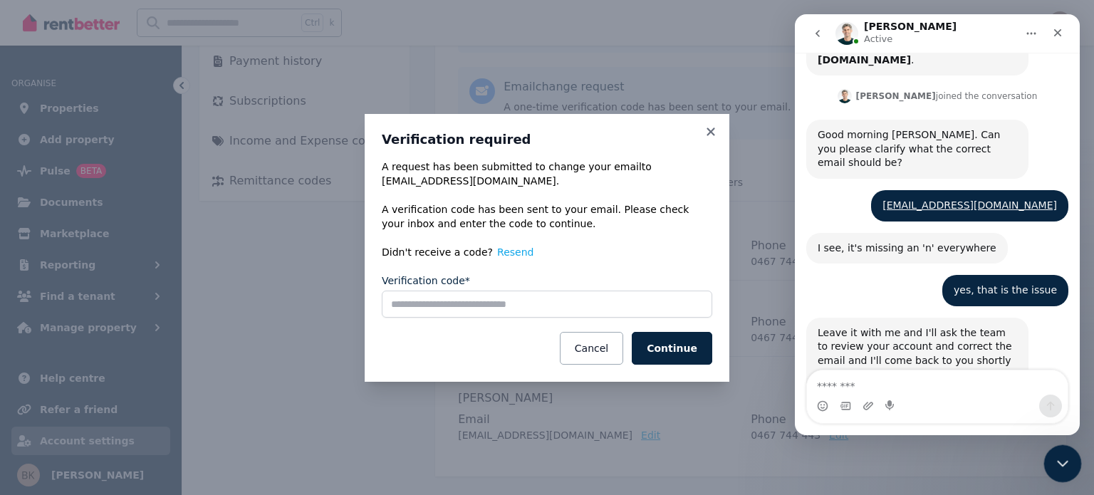
click at [1071, 458] on div "Close Intercom Messenger" at bounding box center [1060, 461] width 34 height 34
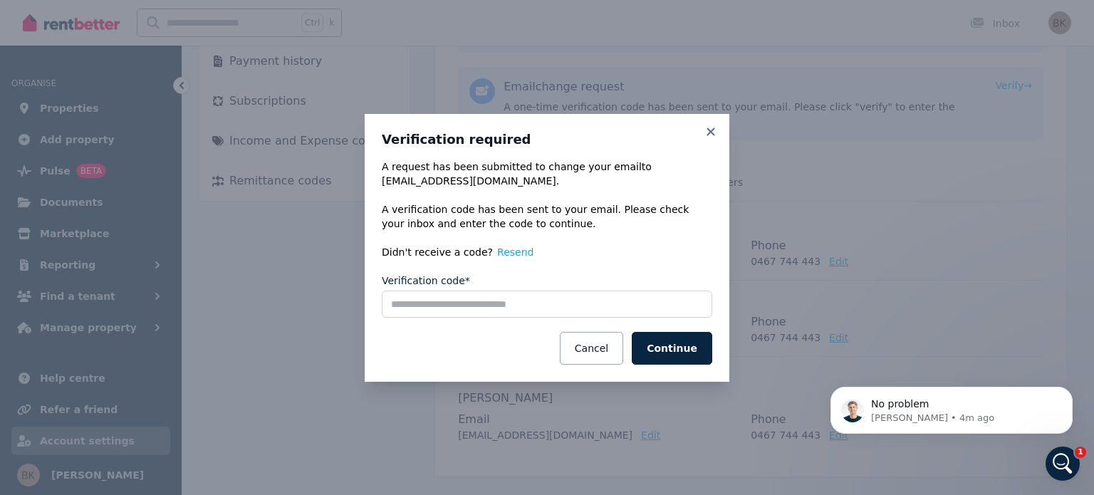
scroll to position [0, 0]
click at [940, 413] on p "Jeremy • 4m ago" at bounding box center [963, 418] width 184 height 13
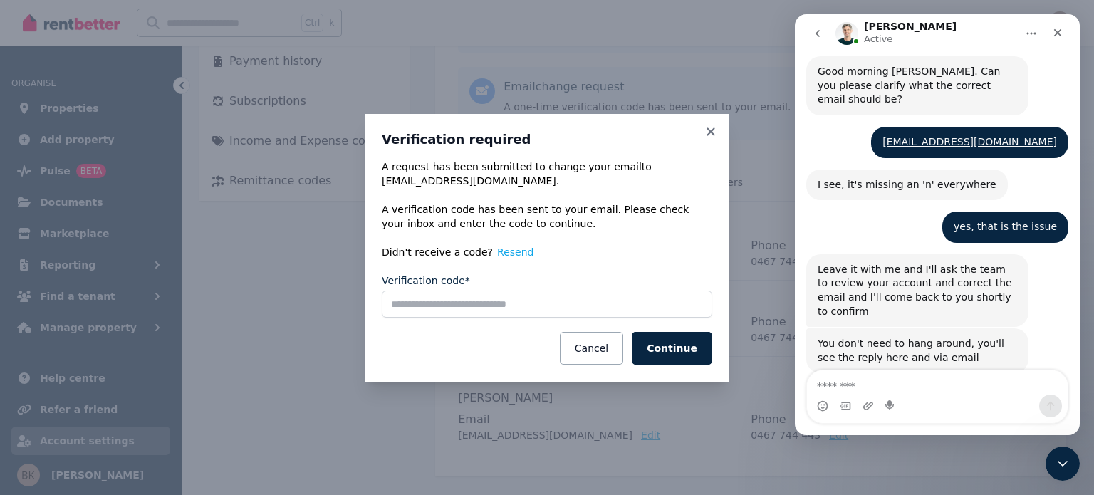
scroll to position [1293, 0]
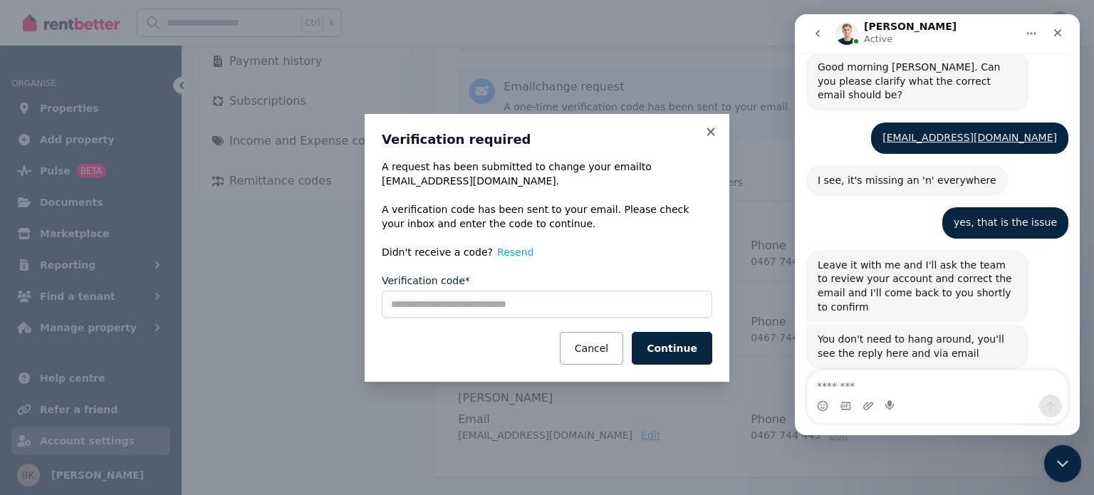
click at [1055, 473] on div "Close Intercom Messenger" at bounding box center [1060, 461] width 34 height 34
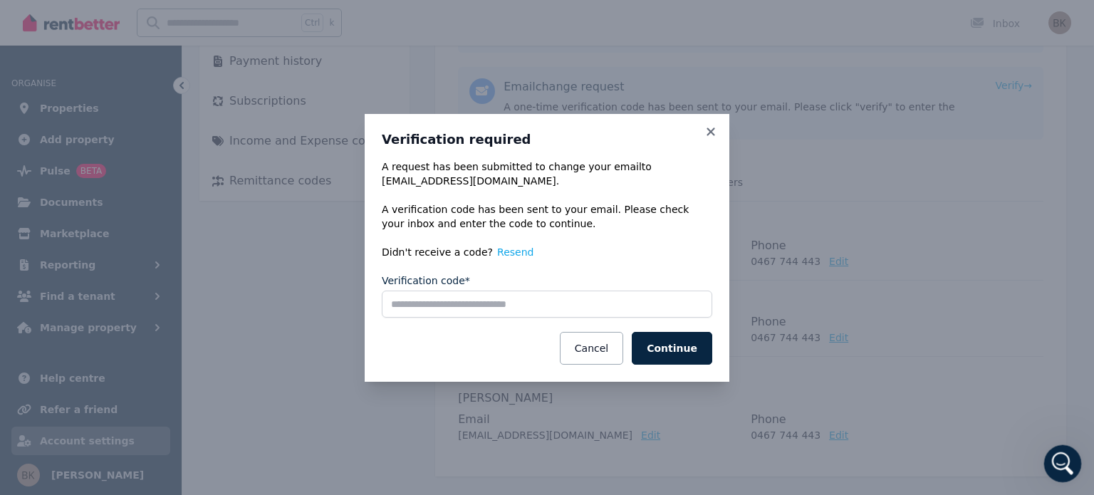
click at [1055, 458] on icon "Open Intercom Messenger" at bounding box center [1060, 461] width 23 height 23
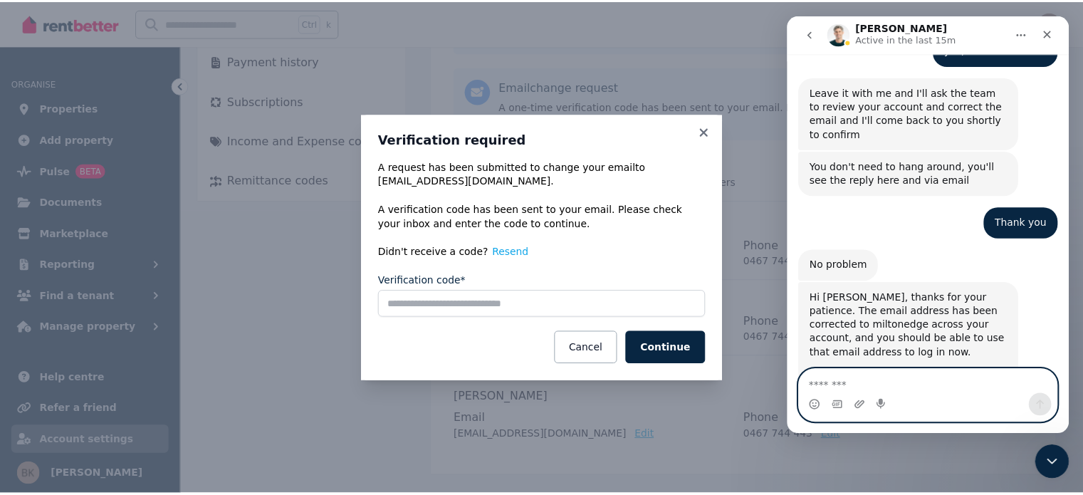
scroll to position [1474, 0]
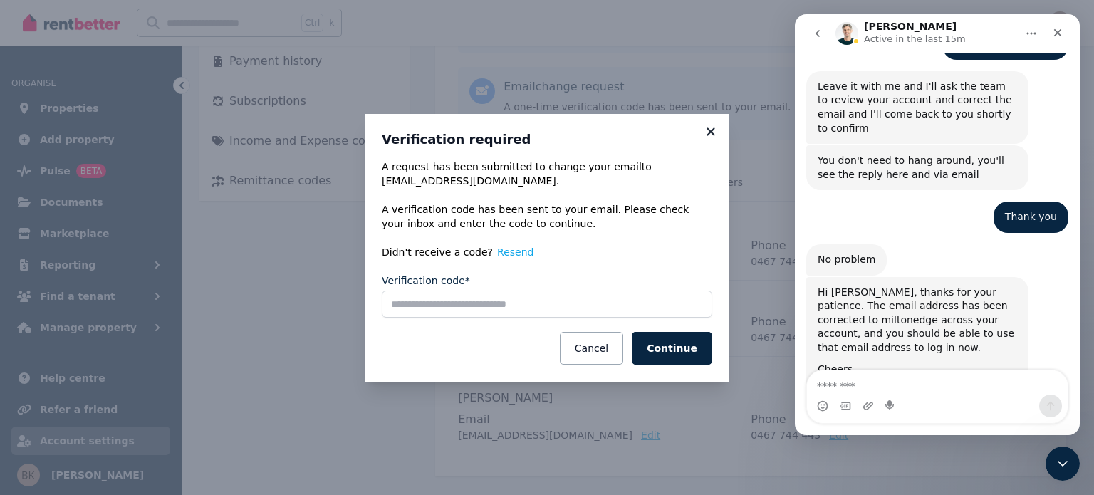
click at [708, 129] on icon at bounding box center [710, 131] width 8 height 8
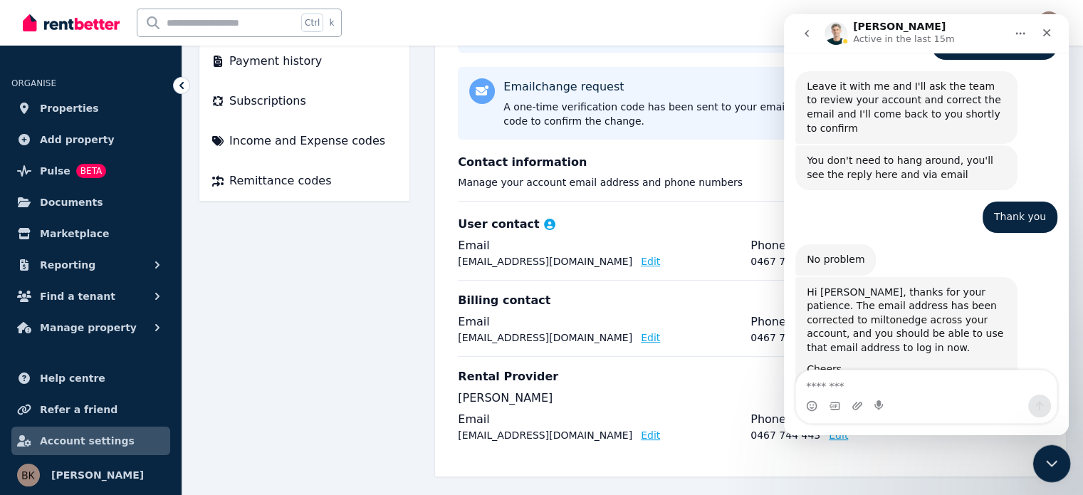
click at [1043, 462] on icon "Close Intercom Messenger" at bounding box center [1049, 461] width 17 height 17
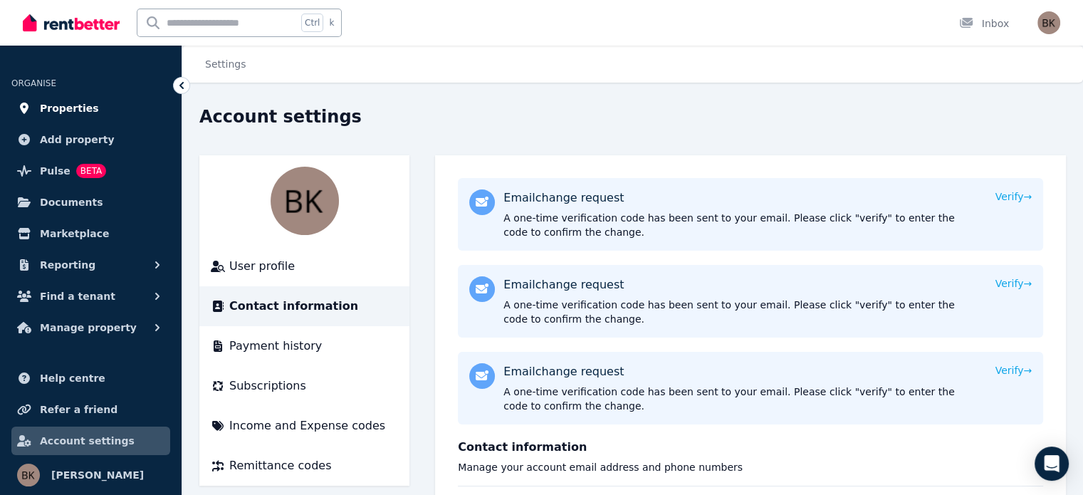
click at [95, 105] on link "Properties" at bounding box center [90, 108] width 159 height 28
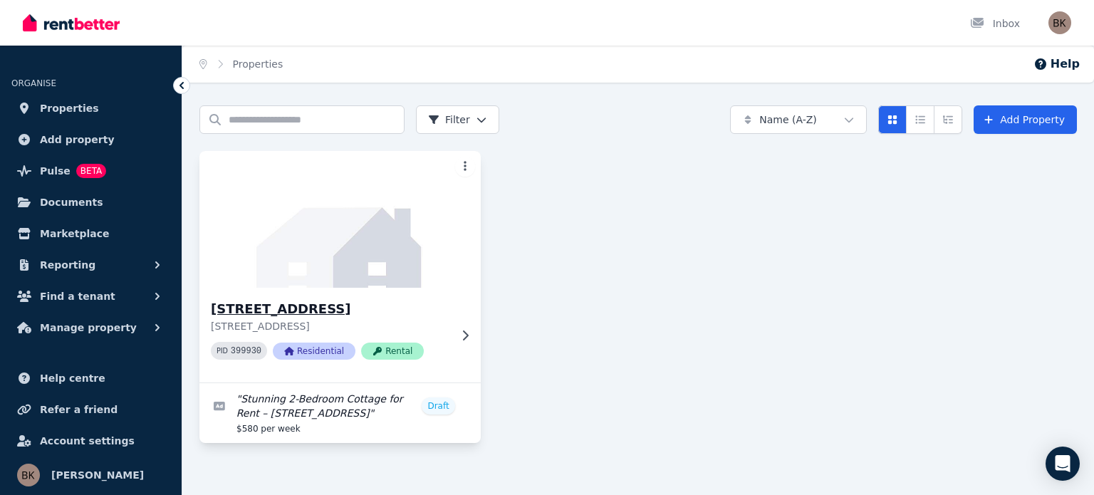
click at [340, 243] on img at bounding box center [339, 219] width 295 height 144
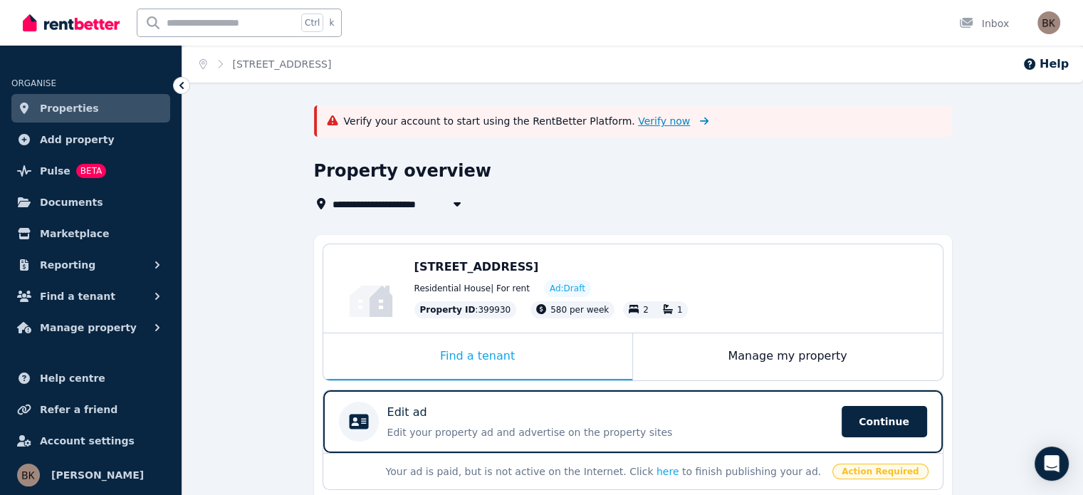
click at [641, 119] on span "Verify now" at bounding box center [664, 121] width 52 height 14
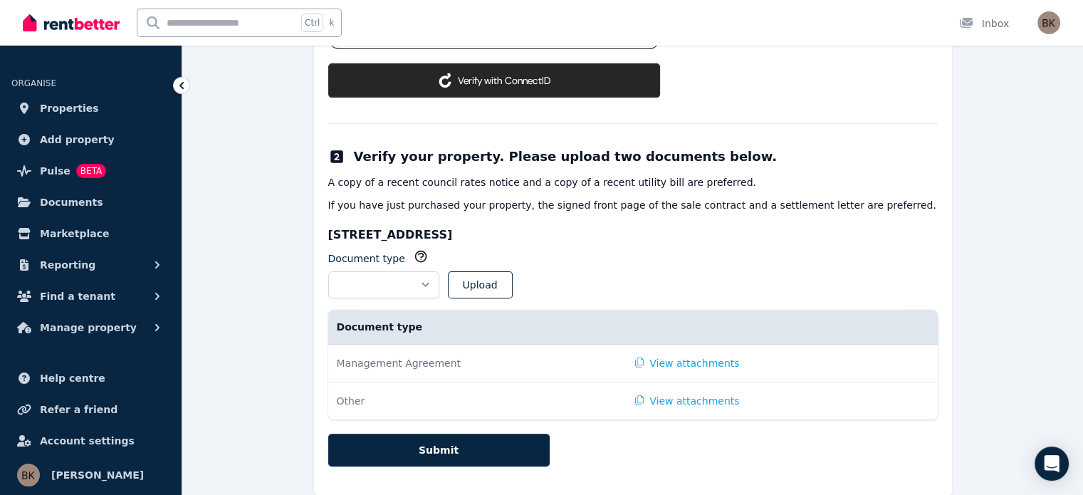
scroll to position [430, 0]
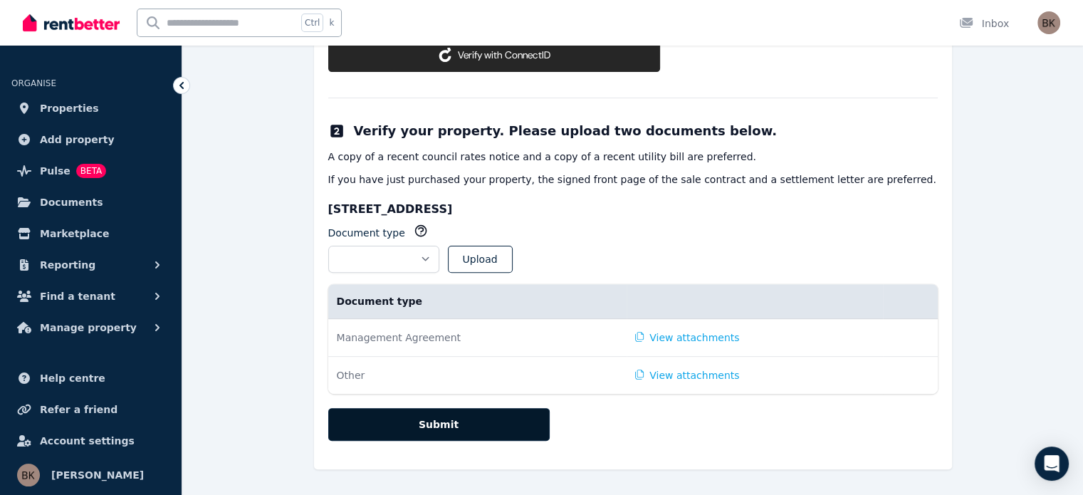
click at [444, 421] on button "Submit" at bounding box center [438, 424] width 221 height 33
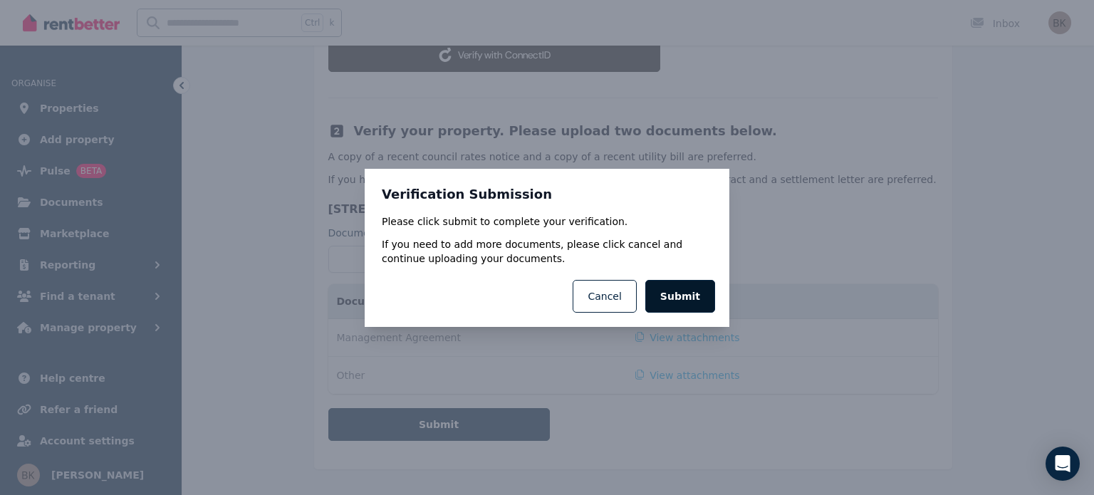
click at [698, 311] on button "Submit" at bounding box center [680, 296] width 70 height 33
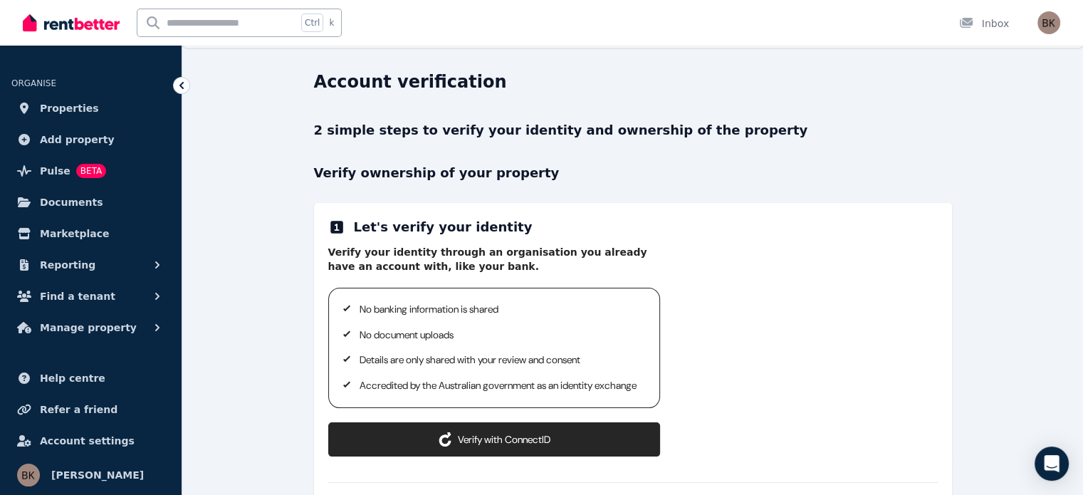
scroll to position [0, 0]
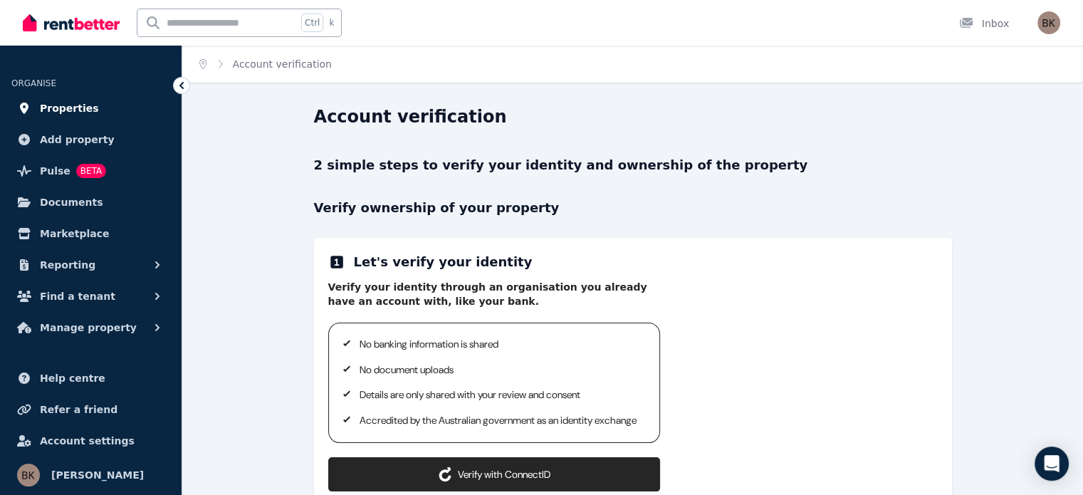
click at [71, 106] on span "Properties" at bounding box center [69, 108] width 59 height 17
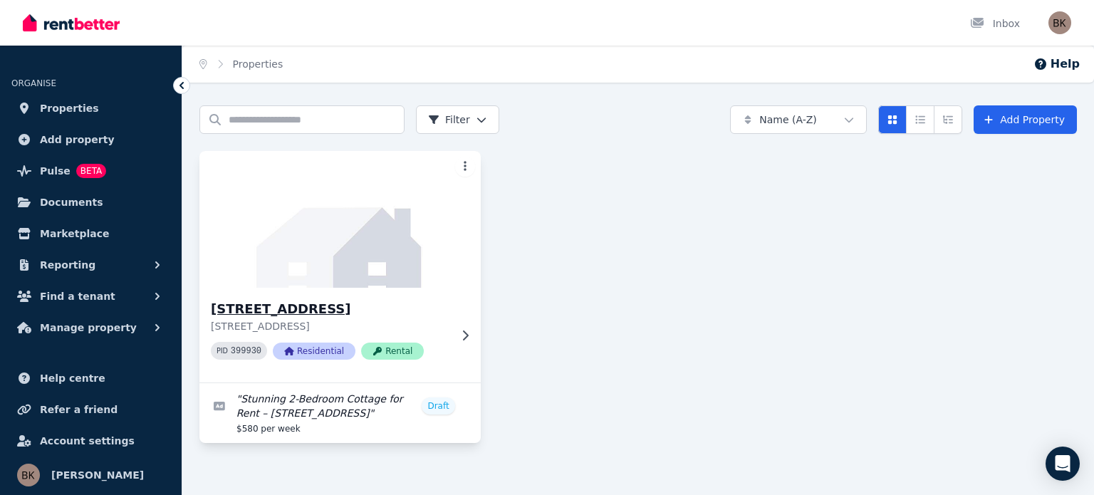
click at [363, 258] on img at bounding box center [339, 219] width 295 height 144
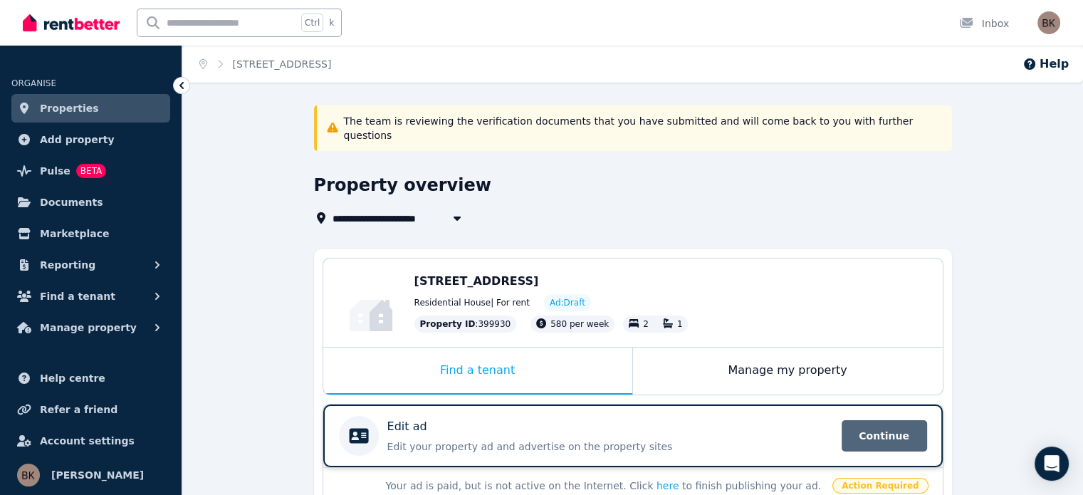
click at [887, 422] on span "Continue" at bounding box center [884, 435] width 85 height 31
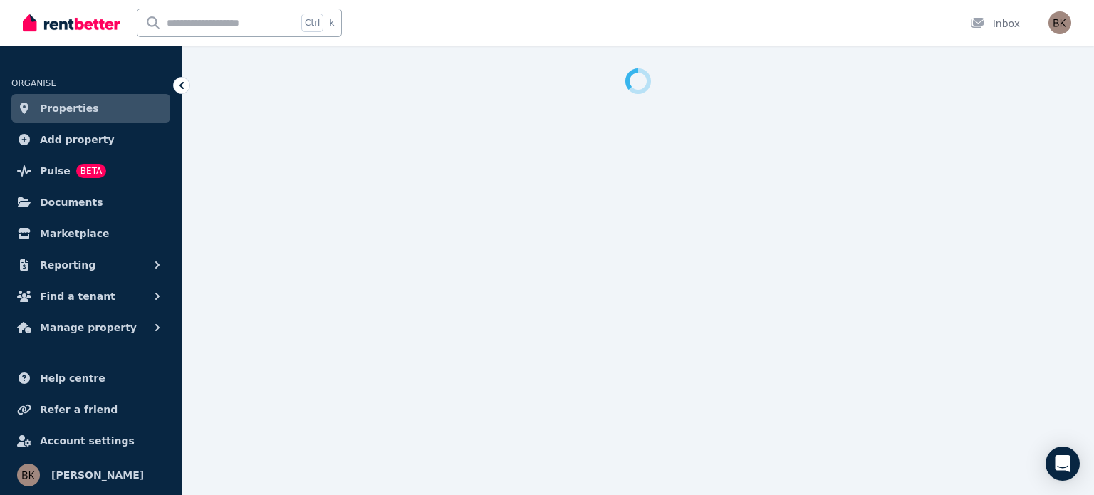
select select "***"
select select "**********"
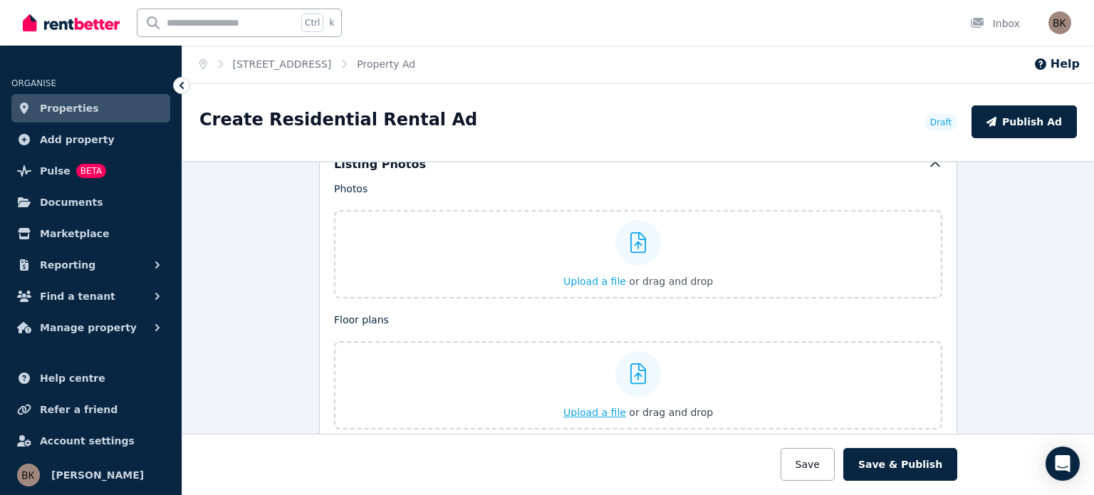
scroll to position [1637, 0]
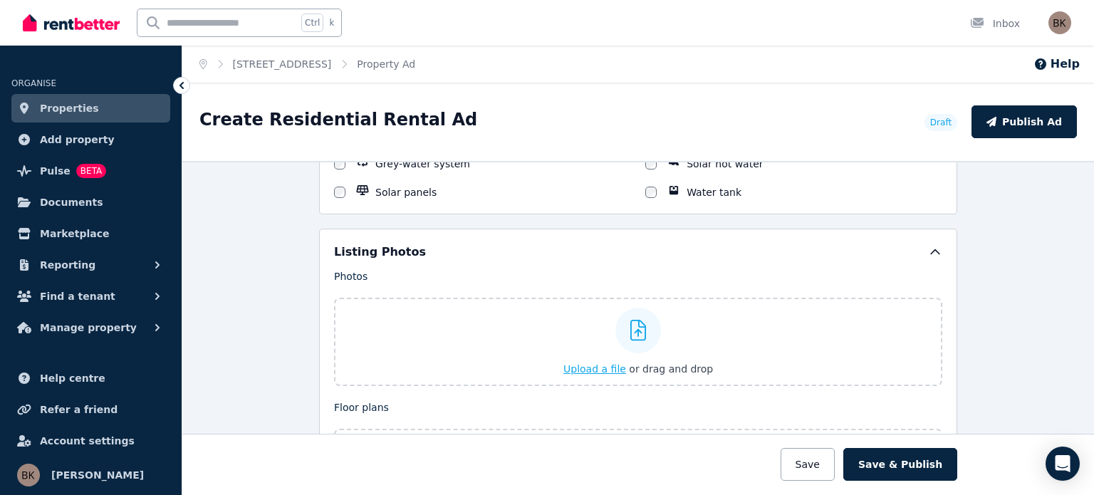
click at [602, 372] on div "Upload a file or drag and drop" at bounding box center [638, 341] width 150 height 85
click at [0, 0] on input "Upload a file or drag and drop" at bounding box center [0, 0] width 0 height 0
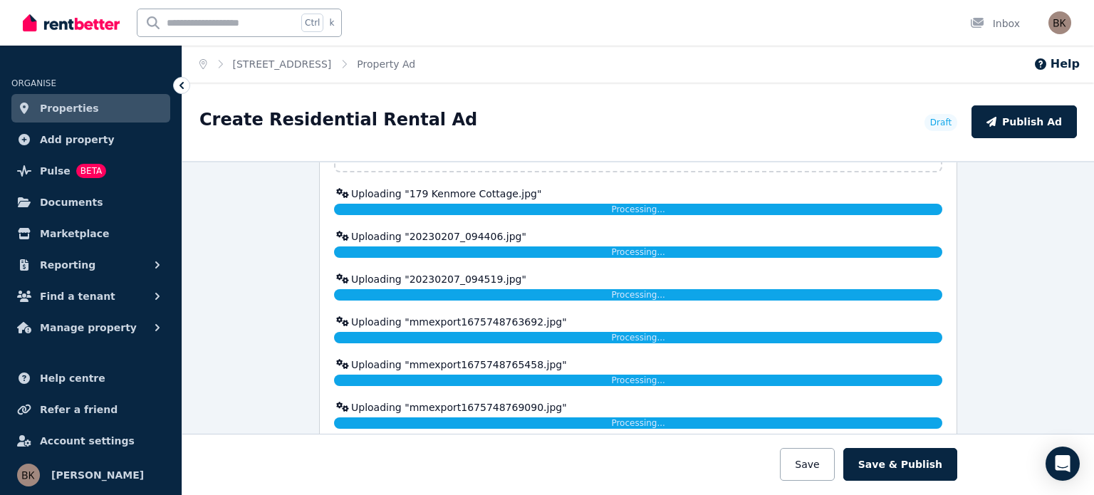
scroll to position [2136, 0]
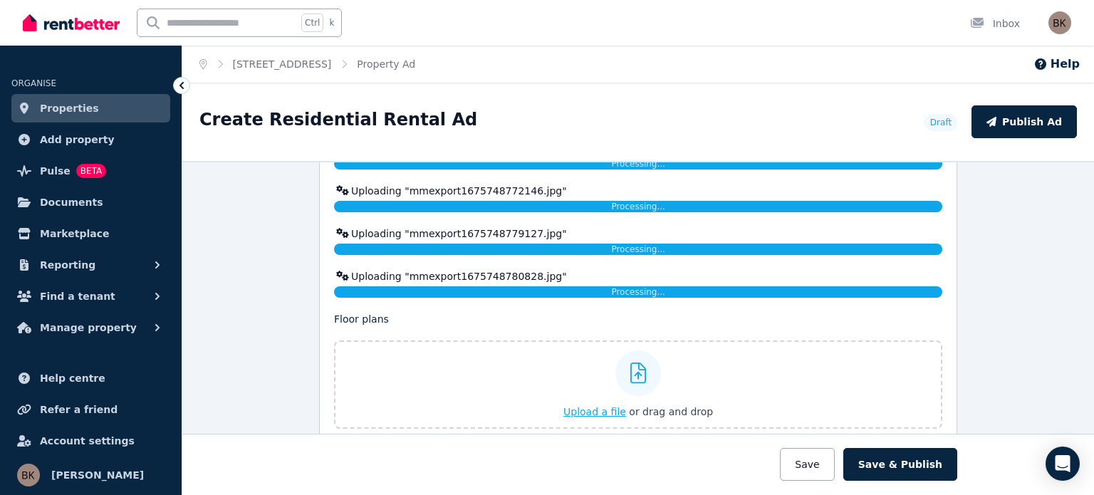
click at [589, 382] on div "Listing Photos Photos Upload a file or drag and drop Uploaded " 179 Kenmore Cot…" at bounding box center [638, 108] width 638 height 671
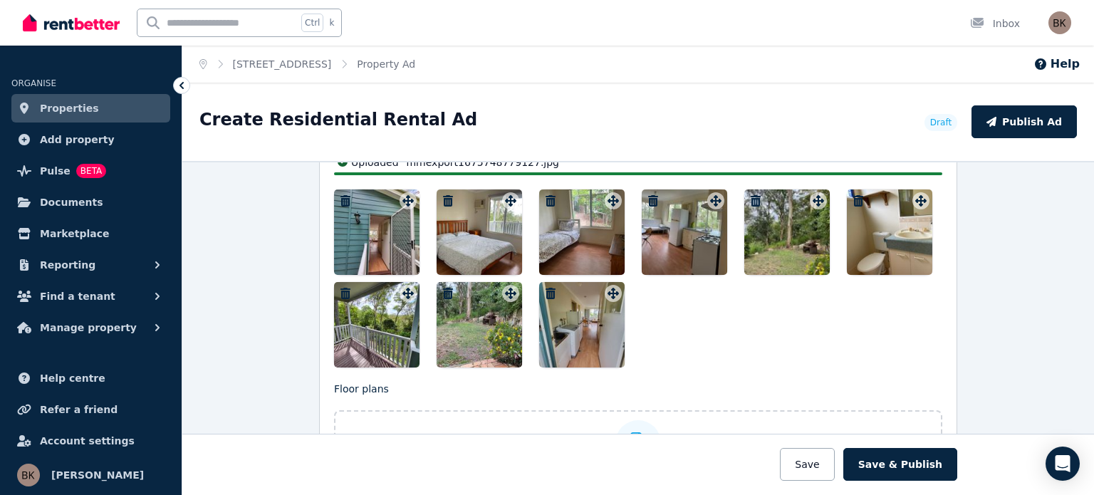
scroll to position [1845, 0]
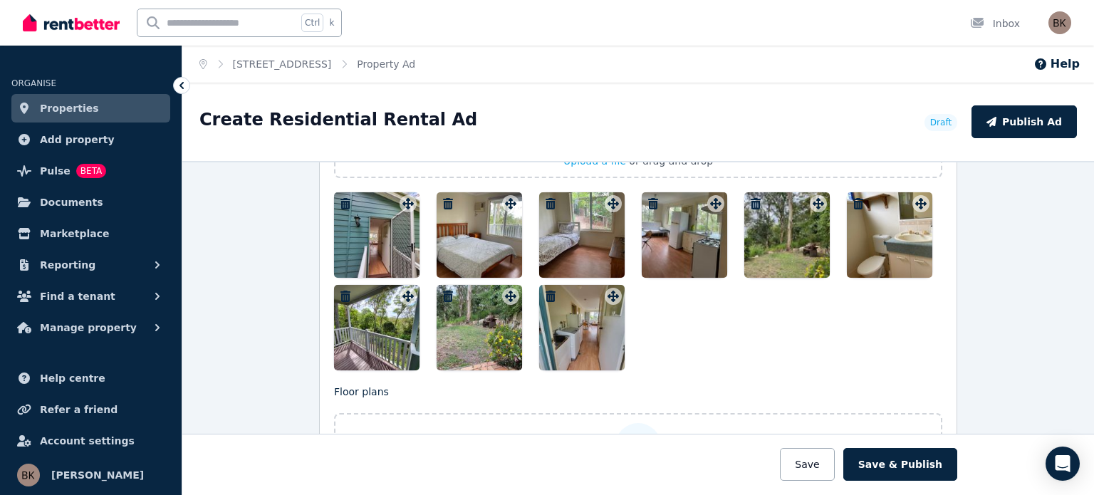
drag, startPoint x: 871, startPoint y: 222, endPoint x: 793, endPoint y: 222, distance: 78.3
click at [793, 222] on div at bounding box center [638, 281] width 608 height 178
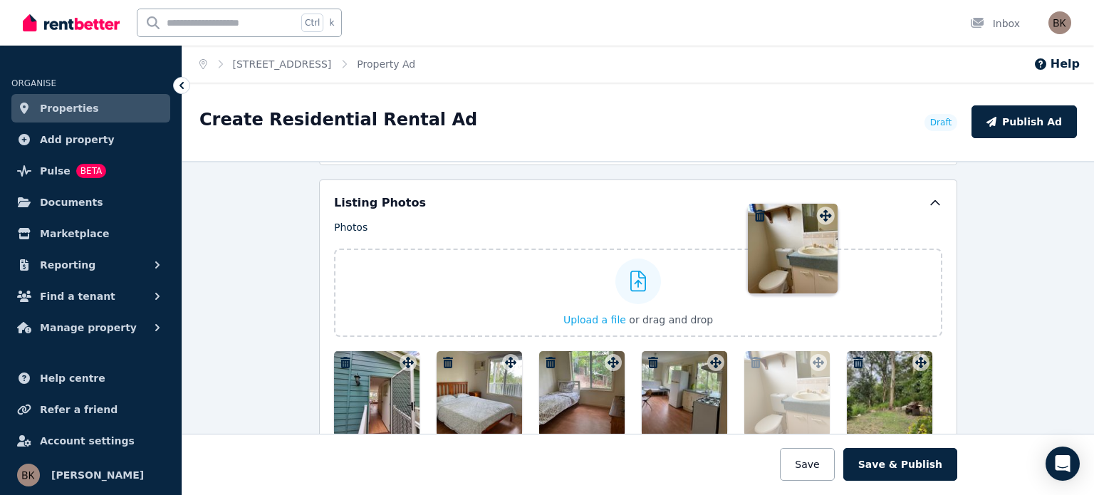
scroll to position [1681, 0]
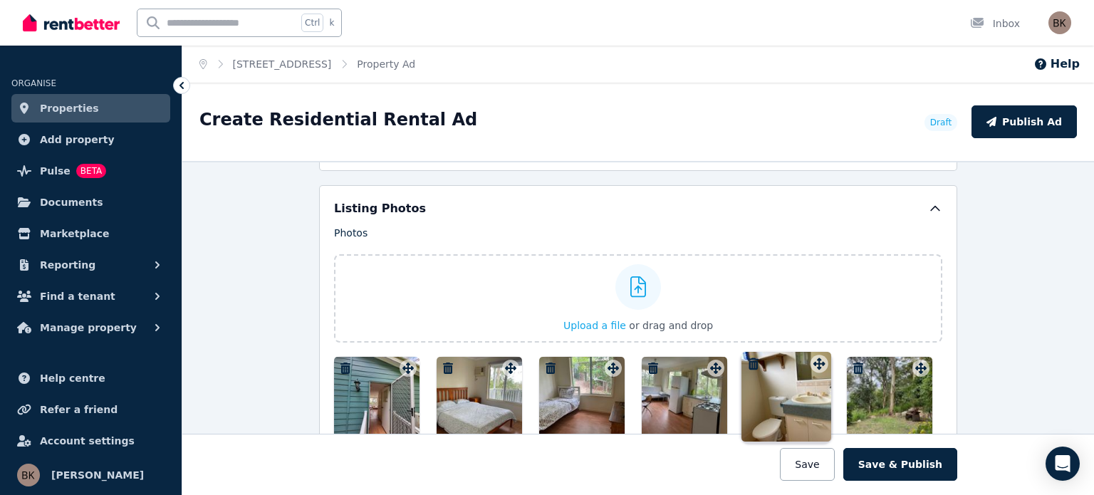
drag, startPoint x: 918, startPoint y: 195, endPoint x: 819, endPoint y: 347, distance: 181.1
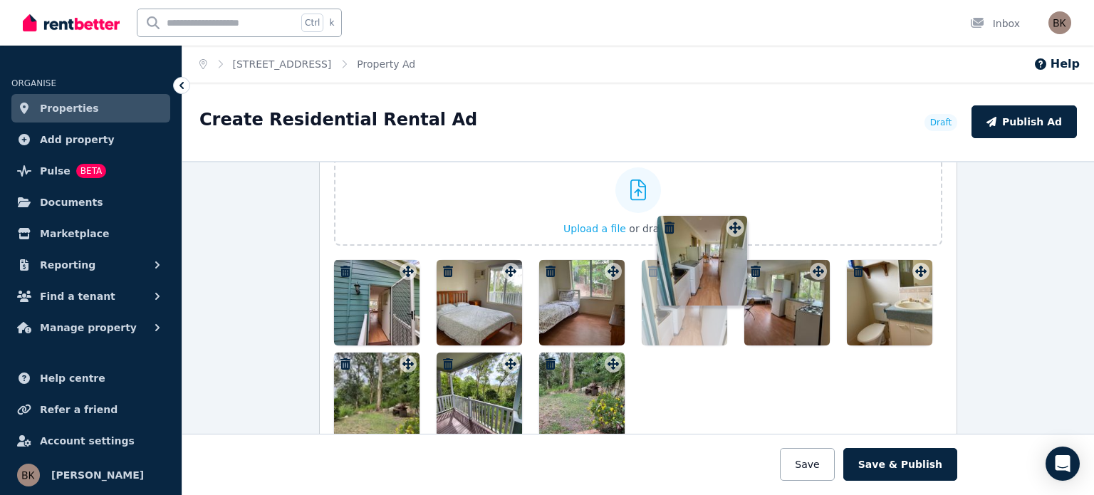
scroll to position [1765, 0]
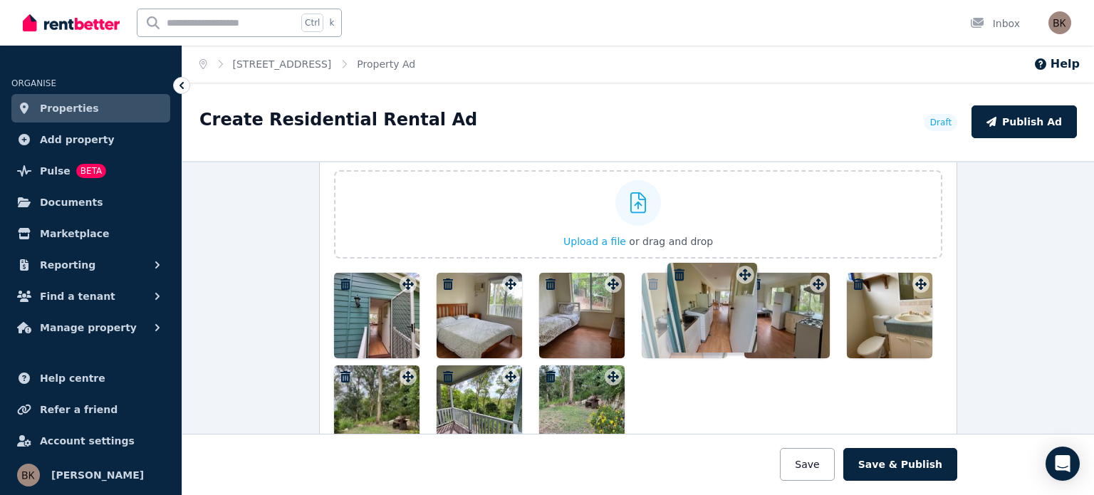
drag, startPoint x: 607, startPoint y: 316, endPoint x: 743, endPoint y: 268, distance: 144.3
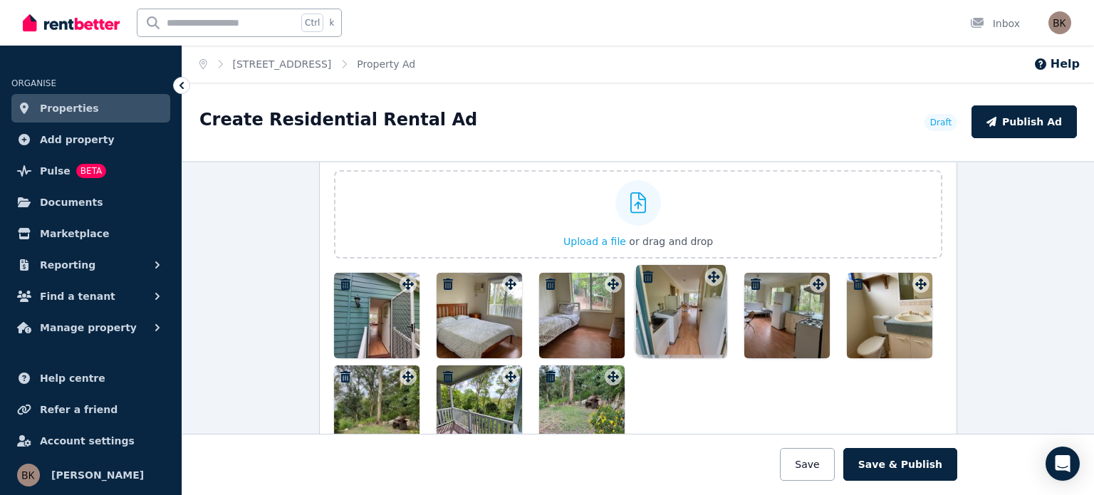
click at [743, 268] on div "Photos Upload a file or drag and drop Uploaded " 179 Kenmore Cottage.jpg " Uplo…" at bounding box center [638, 296] width 608 height 309
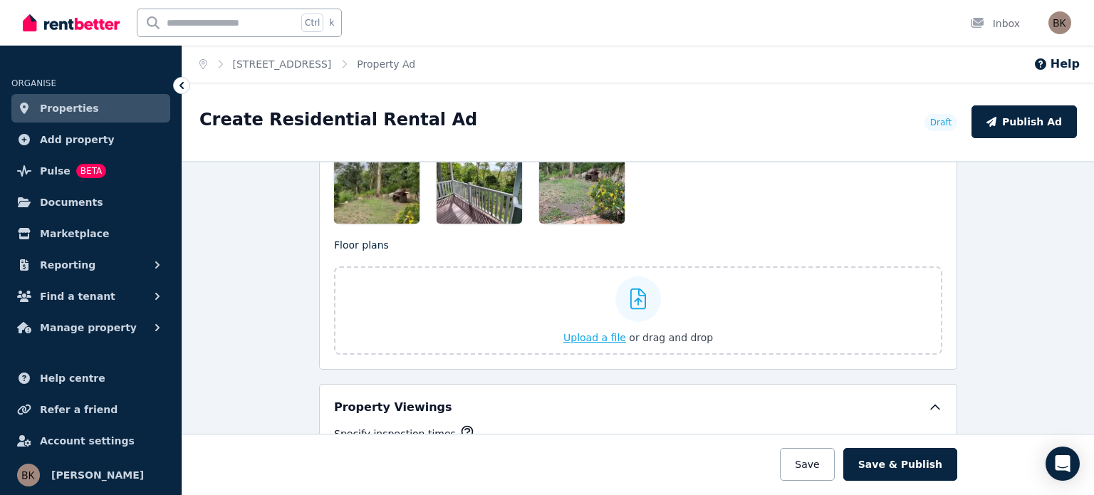
scroll to position [2050, 0]
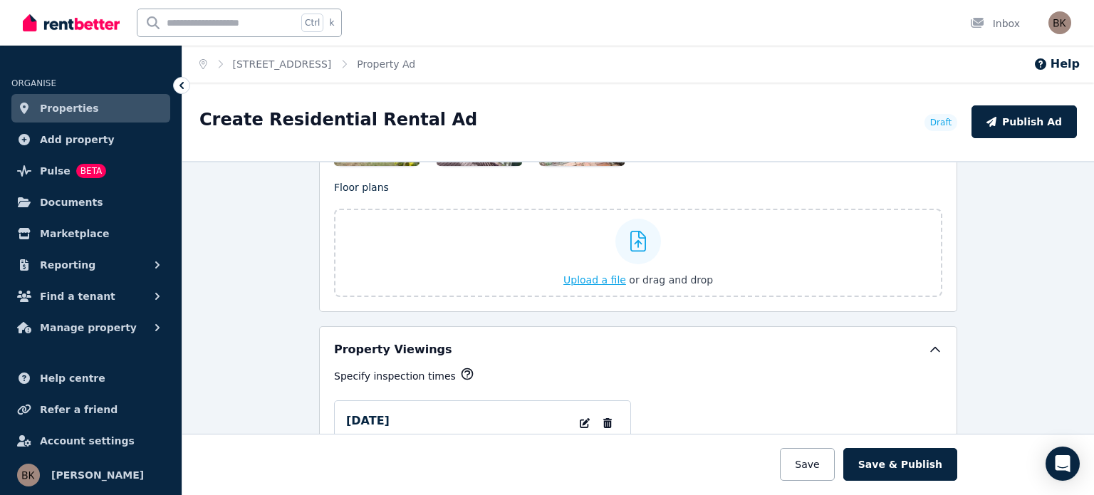
click at [583, 274] on span "Upload a file" at bounding box center [594, 279] width 63 height 11
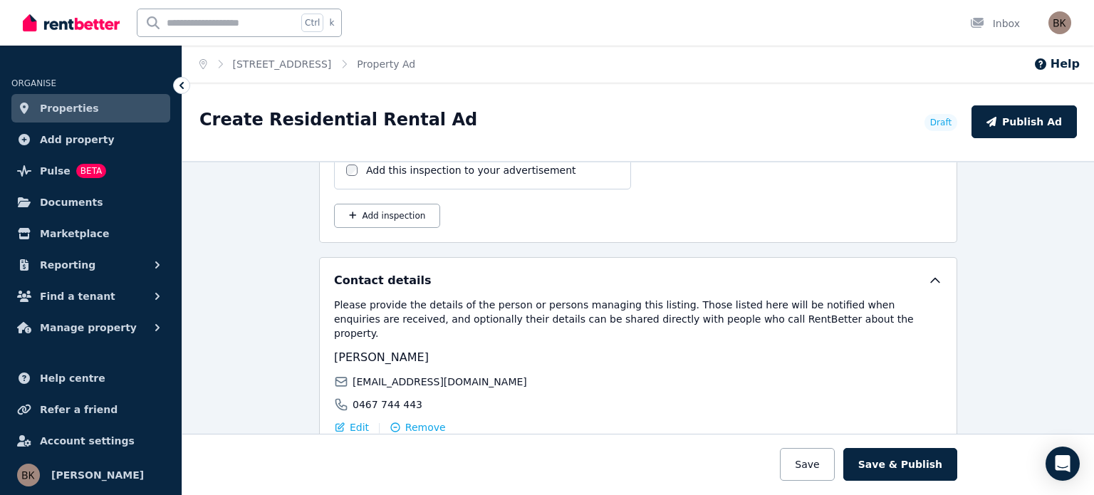
scroll to position [2537, 0]
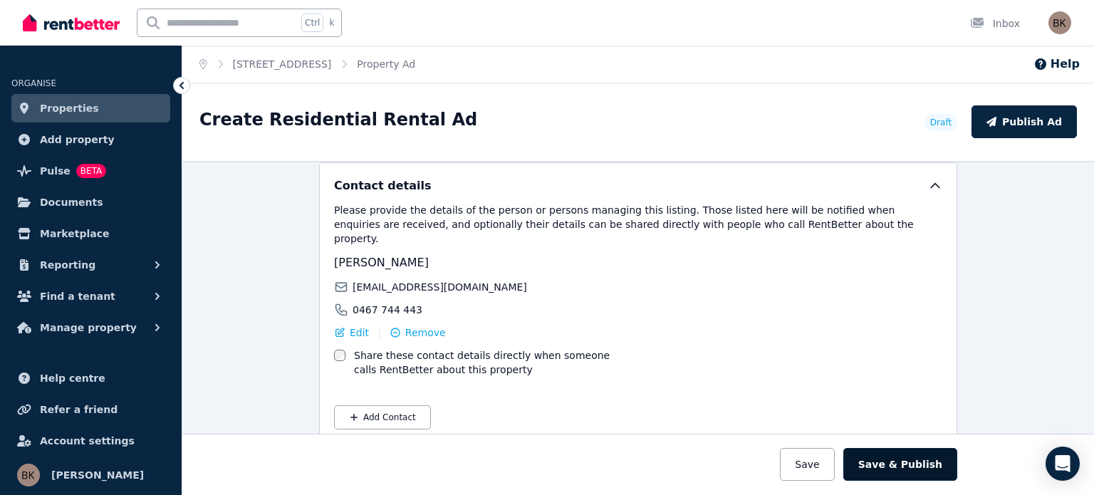
click at [908, 465] on button "Save & Publish" at bounding box center [900, 464] width 114 height 33
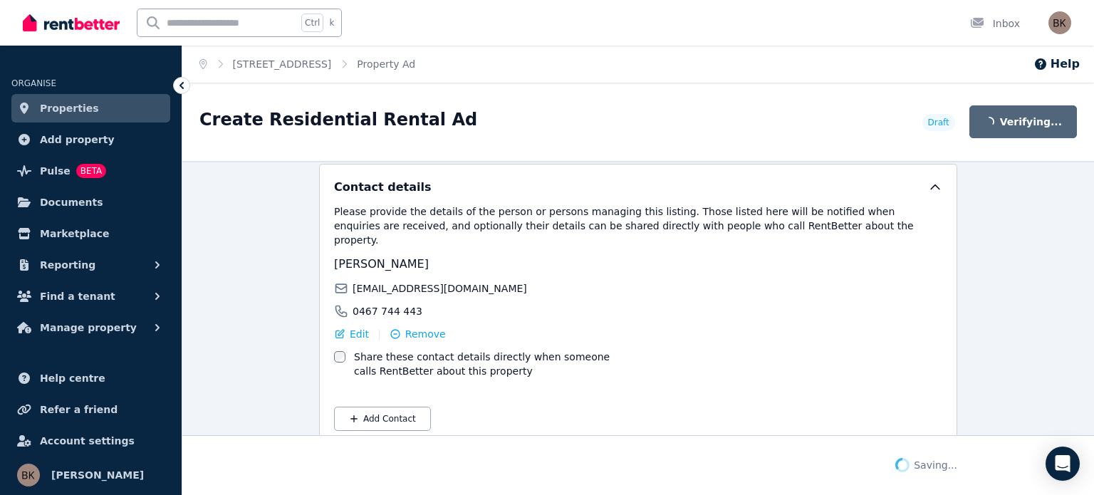
scroll to position [2648, 0]
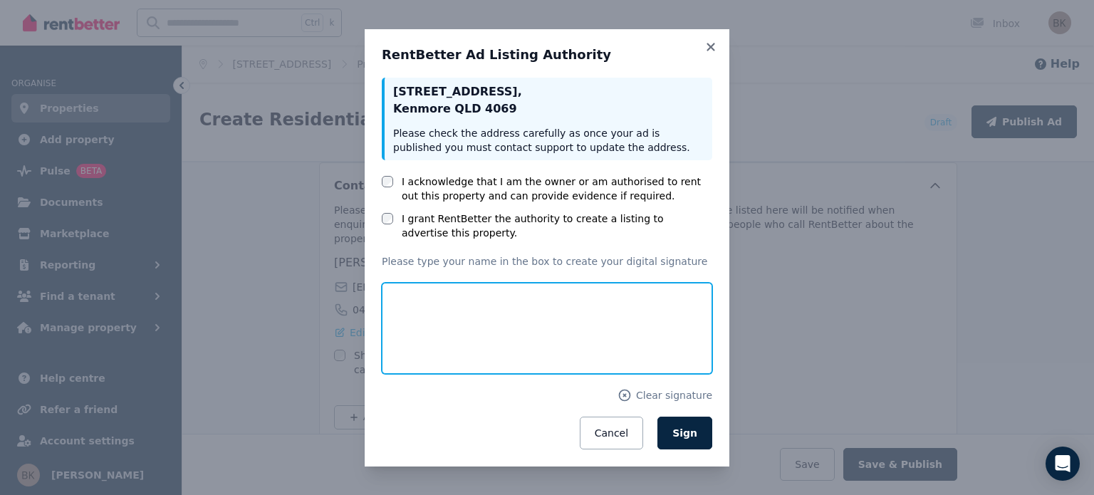
drag, startPoint x: 449, startPoint y: 348, endPoint x: 436, endPoint y: 304, distance: 45.8
click at [436, 304] on input "text" at bounding box center [547, 328] width 330 height 91
type input "**********"
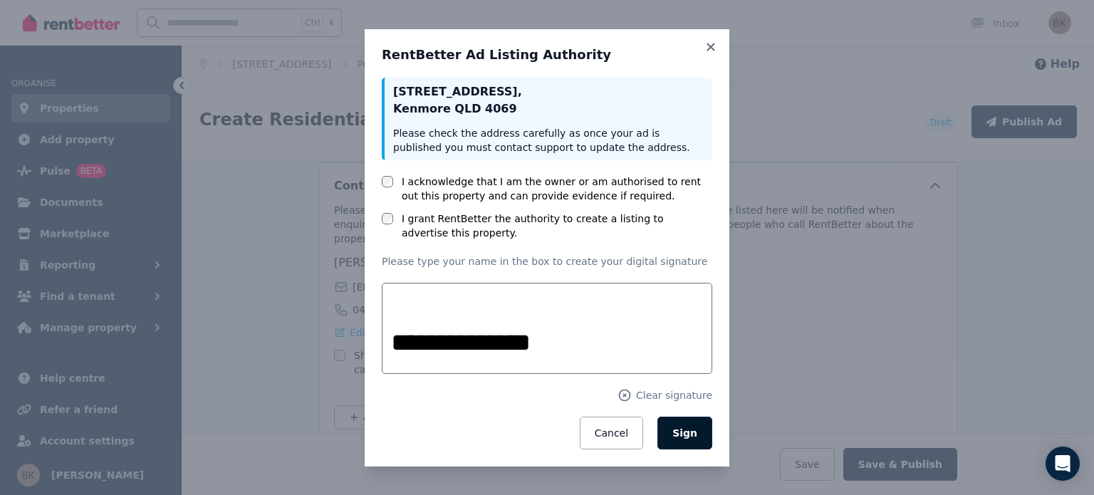
click at [691, 422] on button "Sign" at bounding box center [684, 432] width 55 height 33
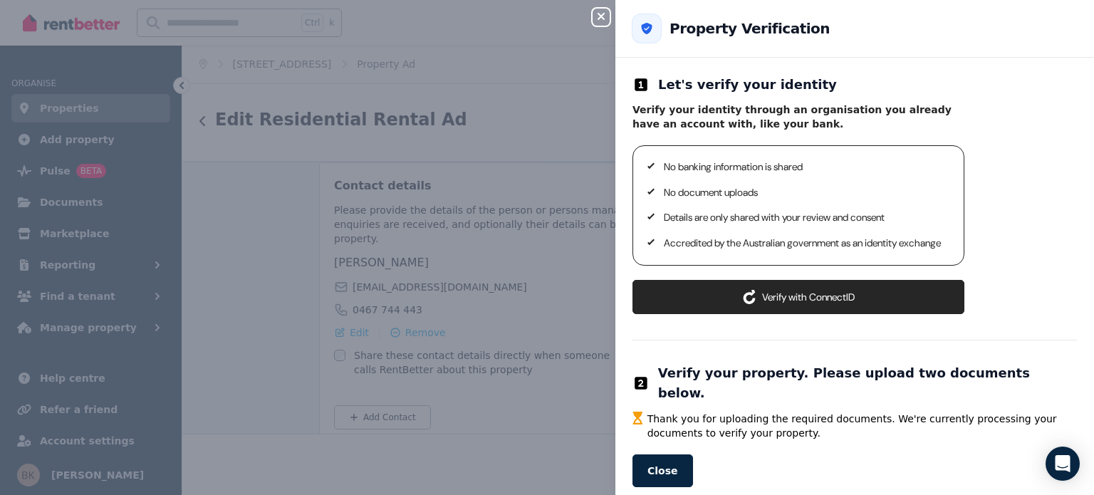
scroll to position [2748, 0]
click at [664, 463] on button "Close" at bounding box center [662, 470] width 61 height 33
click at [662, 458] on button "Close" at bounding box center [662, 470] width 61 height 33
click at [760, 310] on button "Verify with ConnectID" at bounding box center [798, 297] width 332 height 34
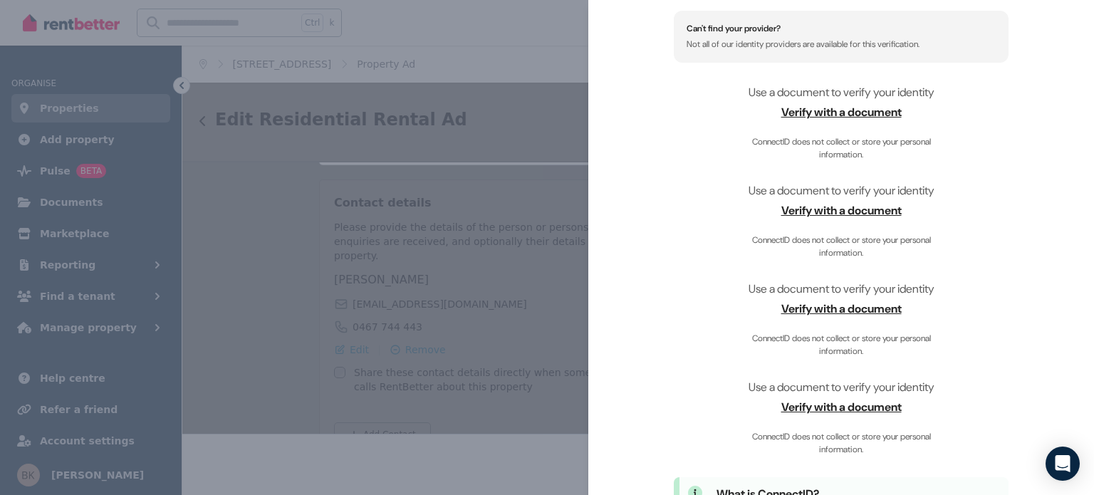
scroll to position [293, 0]
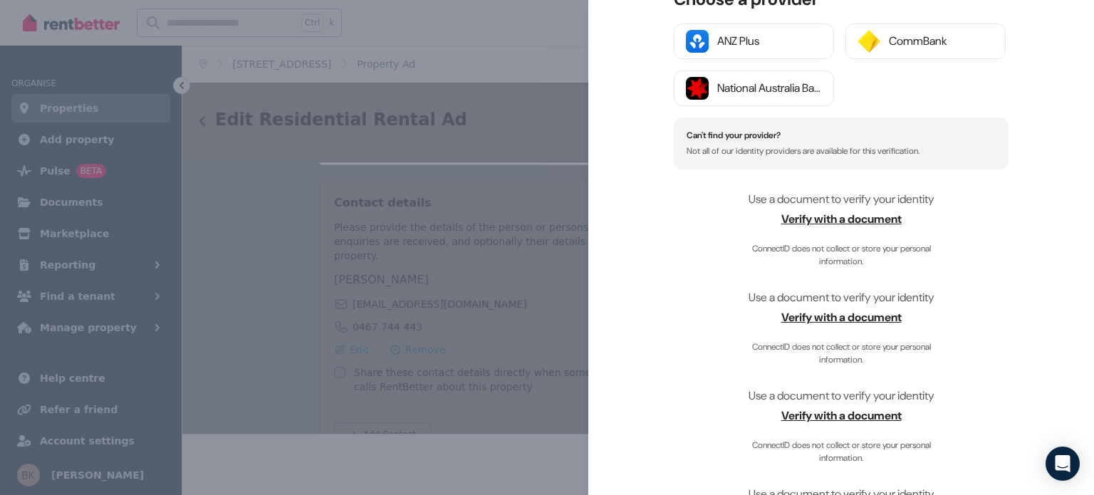
click at [817, 224] on span "Verify with a document" at bounding box center [841, 219] width 335 height 17
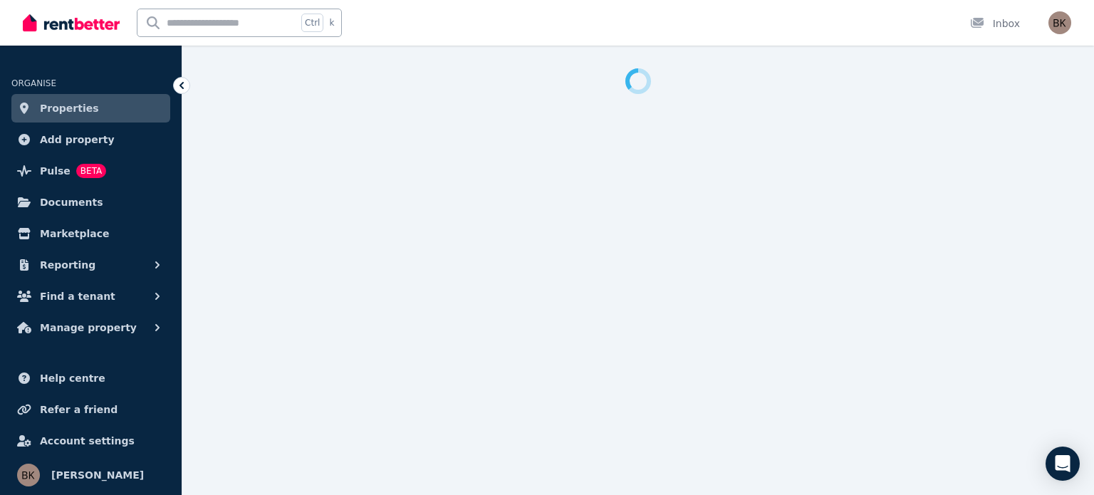
select select "***"
select select "**********"
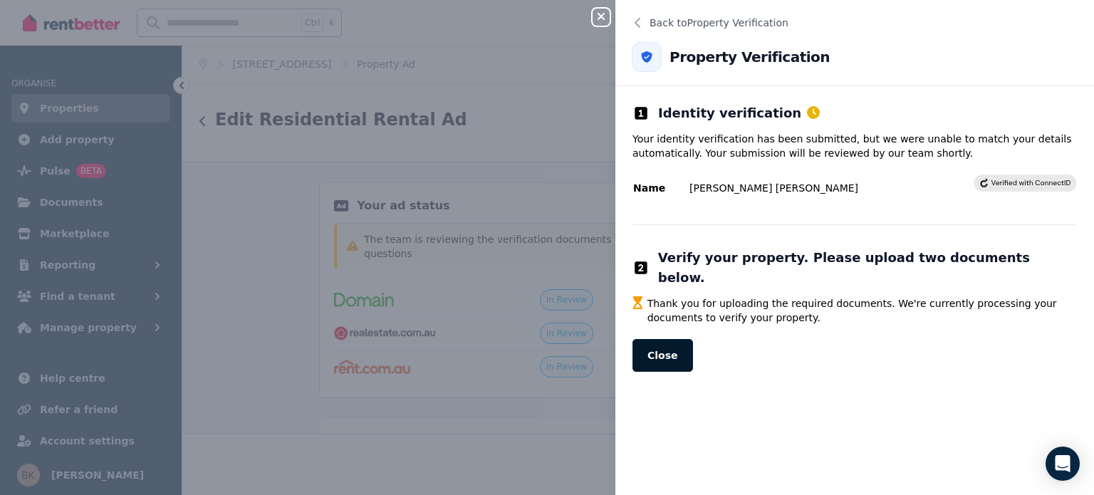
click at [656, 344] on button "Close" at bounding box center [662, 355] width 61 height 33
click at [656, 339] on button "Close" at bounding box center [662, 355] width 61 height 33
click at [605, 16] on icon "button" at bounding box center [600, 16] width 17 height 11
click at [598, 14] on icon "button" at bounding box center [600, 16] width 17 height 11
click at [674, 24] on span "Back to Property Verification" at bounding box center [718, 23] width 139 height 14
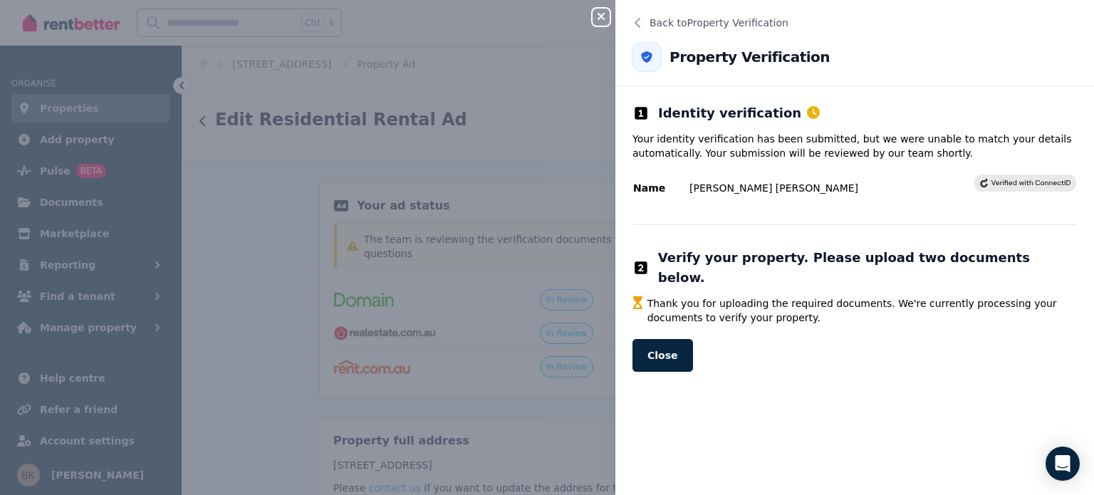
click at [703, 67] on div "Property Verification" at bounding box center [730, 57] width 197 height 28
click at [688, 14] on button "Back to Property Verification" at bounding box center [854, 23] width 478 height 34
click at [649, 339] on button "Close" at bounding box center [662, 355] width 61 height 33
click at [595, 17] on icon "button" at bounding box center [600, 16] width 17 height 11
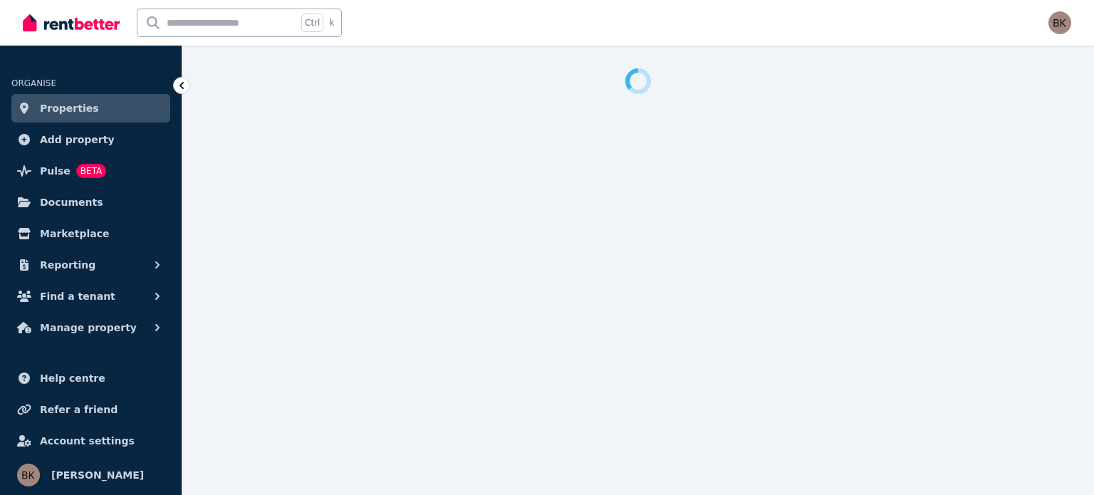
select select "***"
select select "**********"
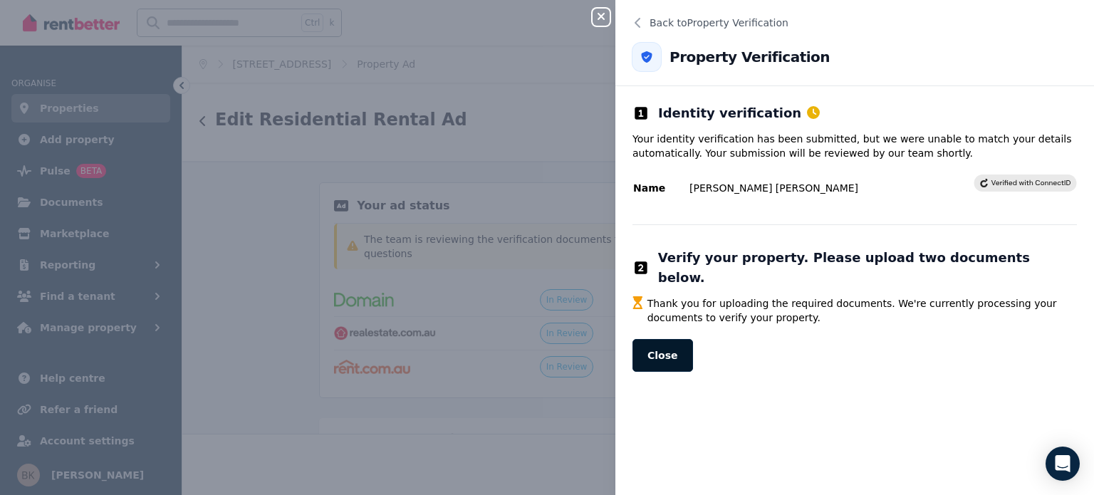
click at [664, 339] on button "Close" at bounding box center [662, 355] width 61 height 33
